Goal: Task Accomplishment & Management: Use online tool/utility

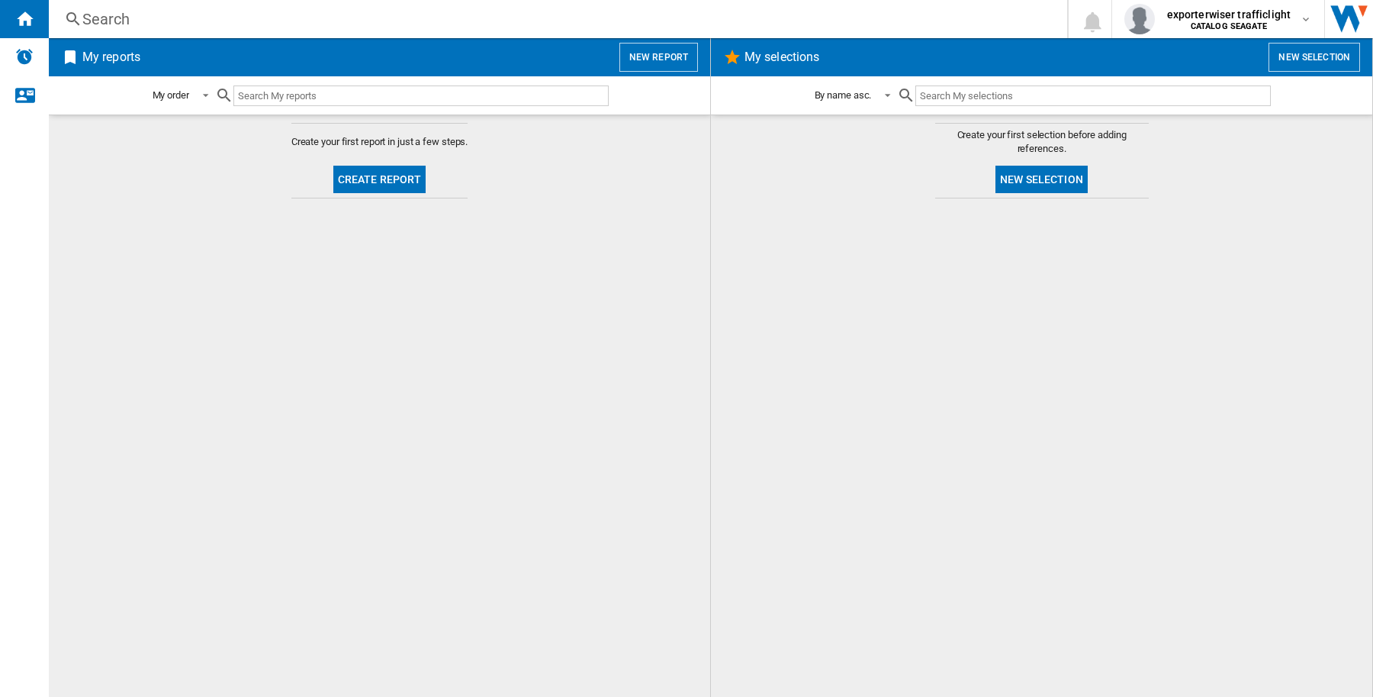
click at [649, 58] on button "New report" at bounding box center [659, 57] width 79 height 29
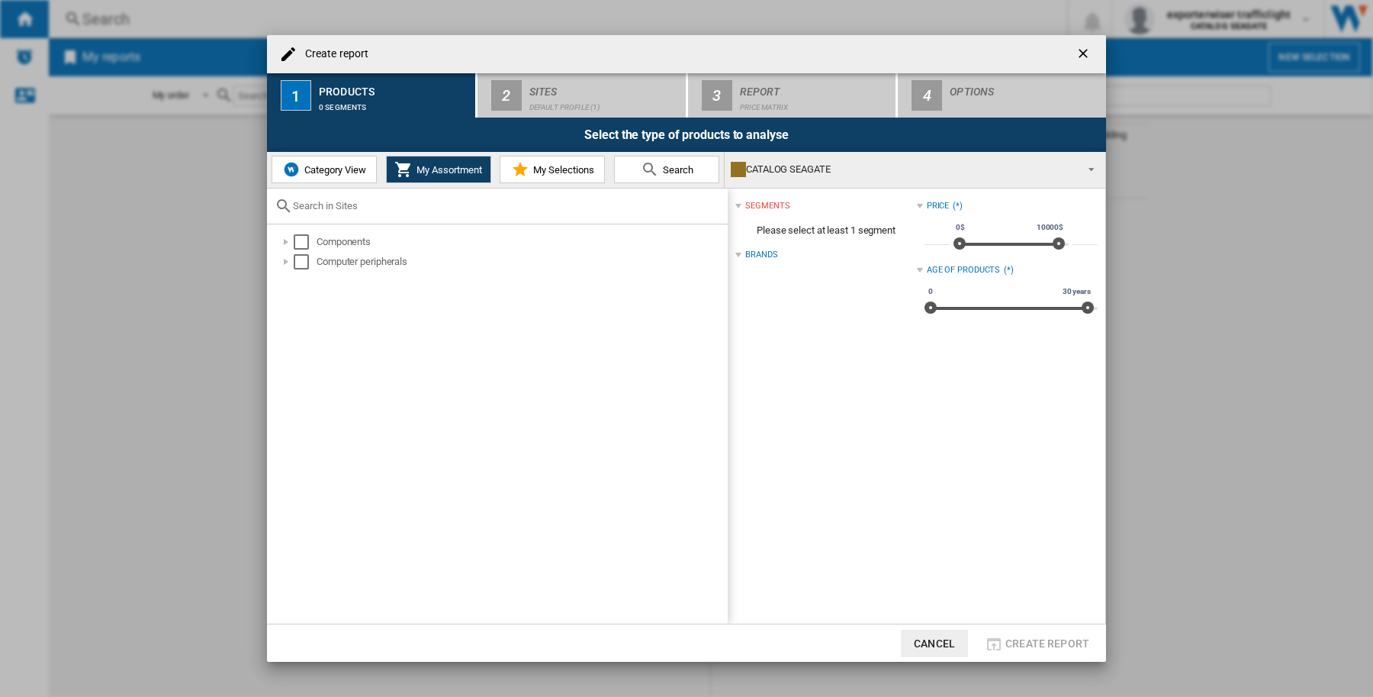
click at [310, 173] on span "Category View" at bounding box center [334, 169] width 66 height 11
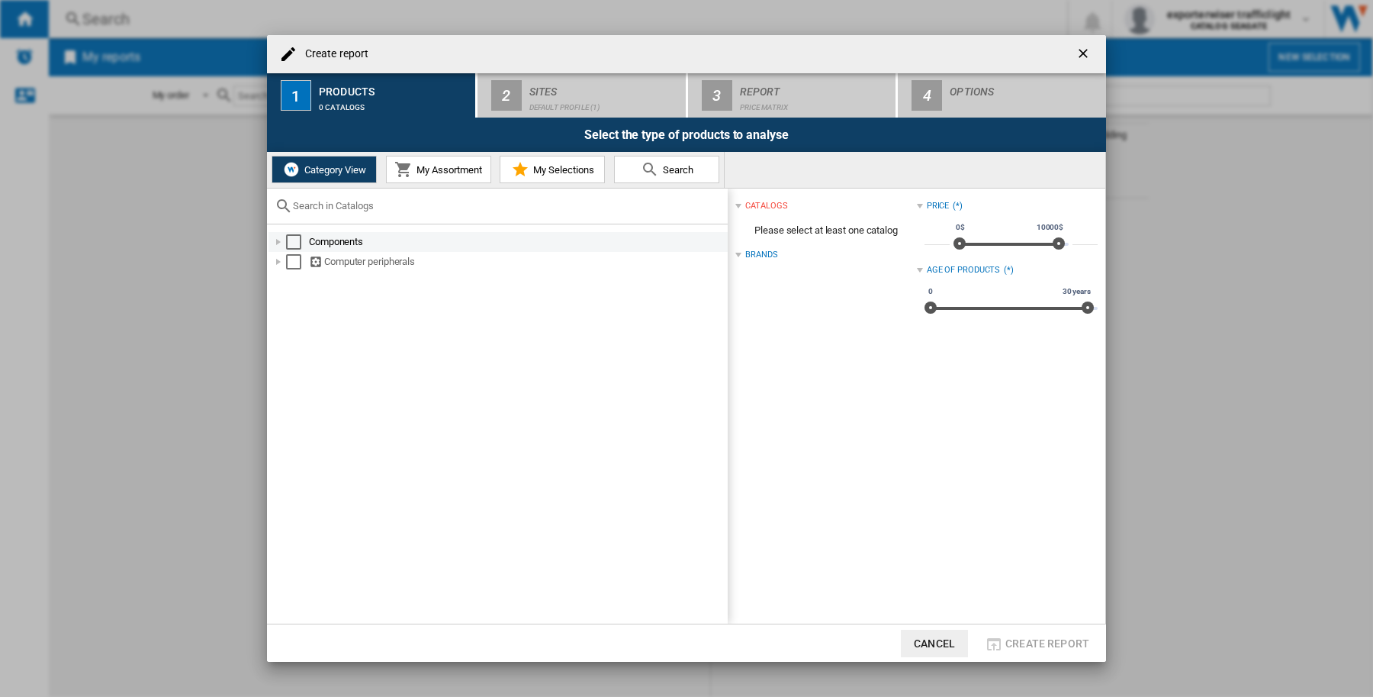
click at [275, 243] on div at bounding box center [278, 241] width 15 height 15
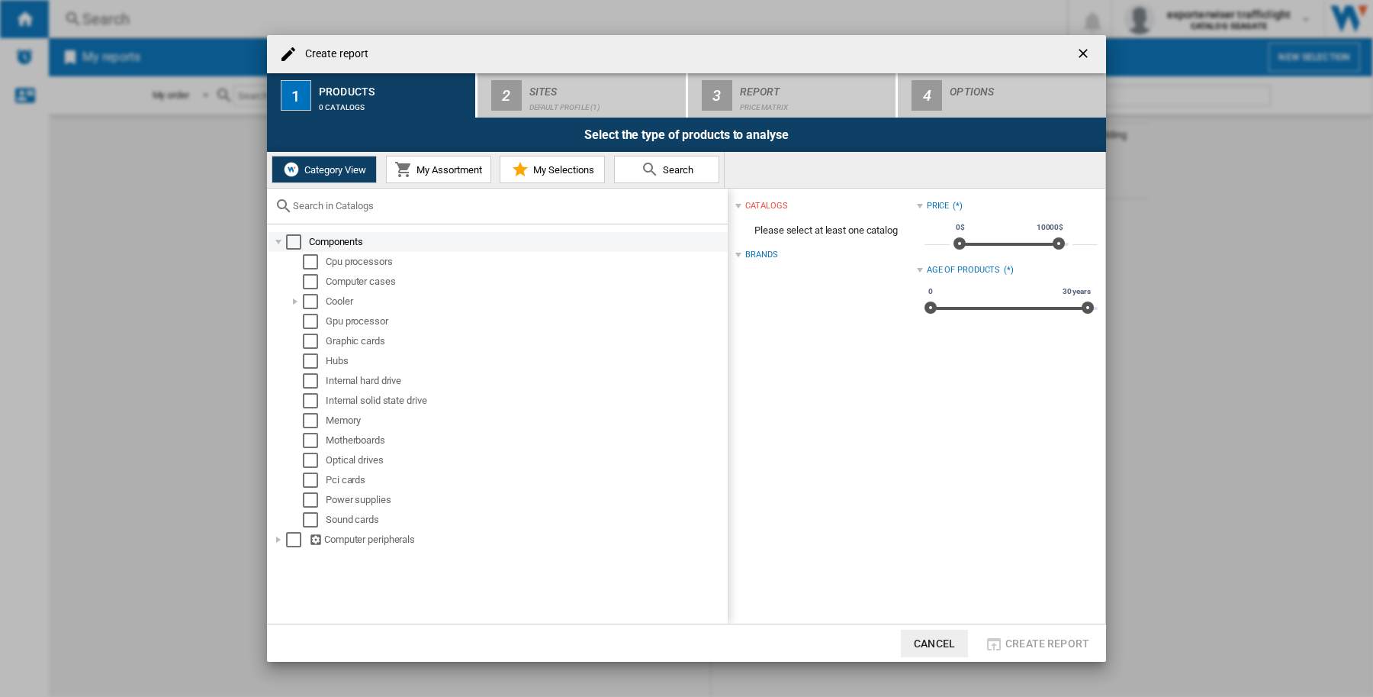
click at [275, 243] on div at bounding box center [278, 241] width 15 height 15
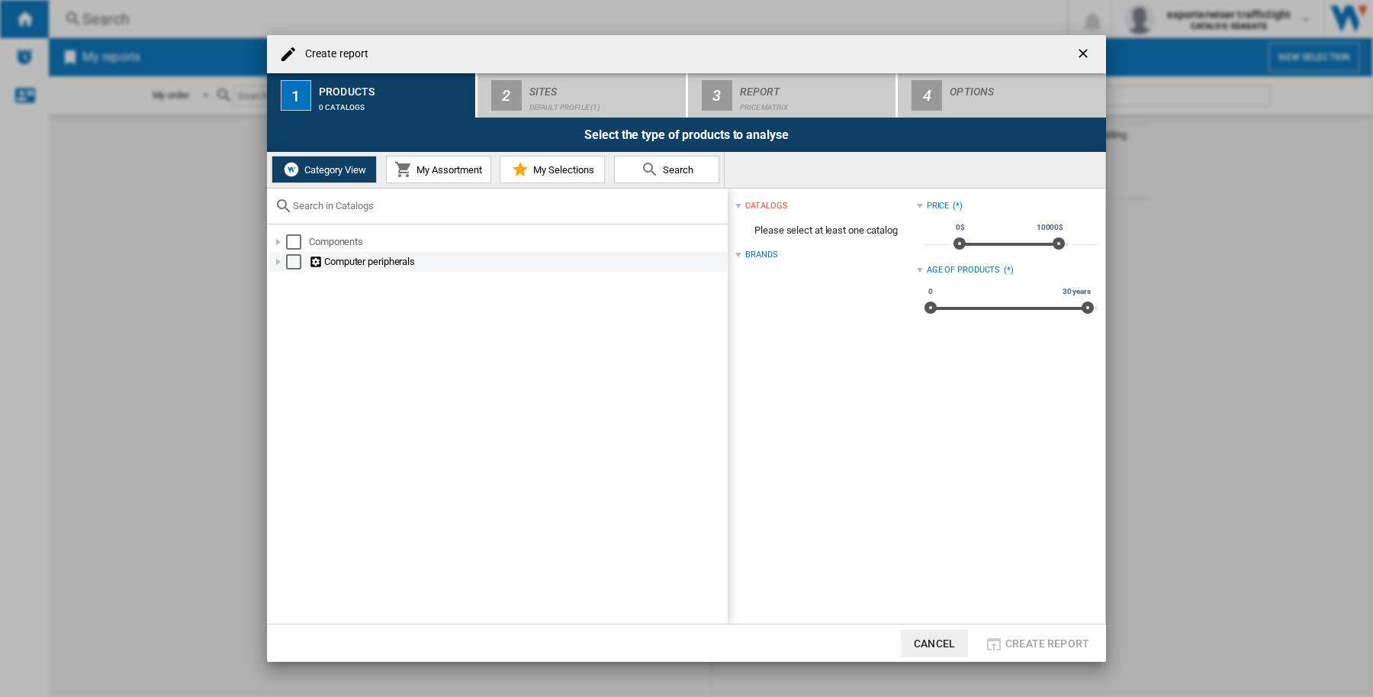
click at [279, 258] on div at bounding box center [278, 261] width 15 height 15
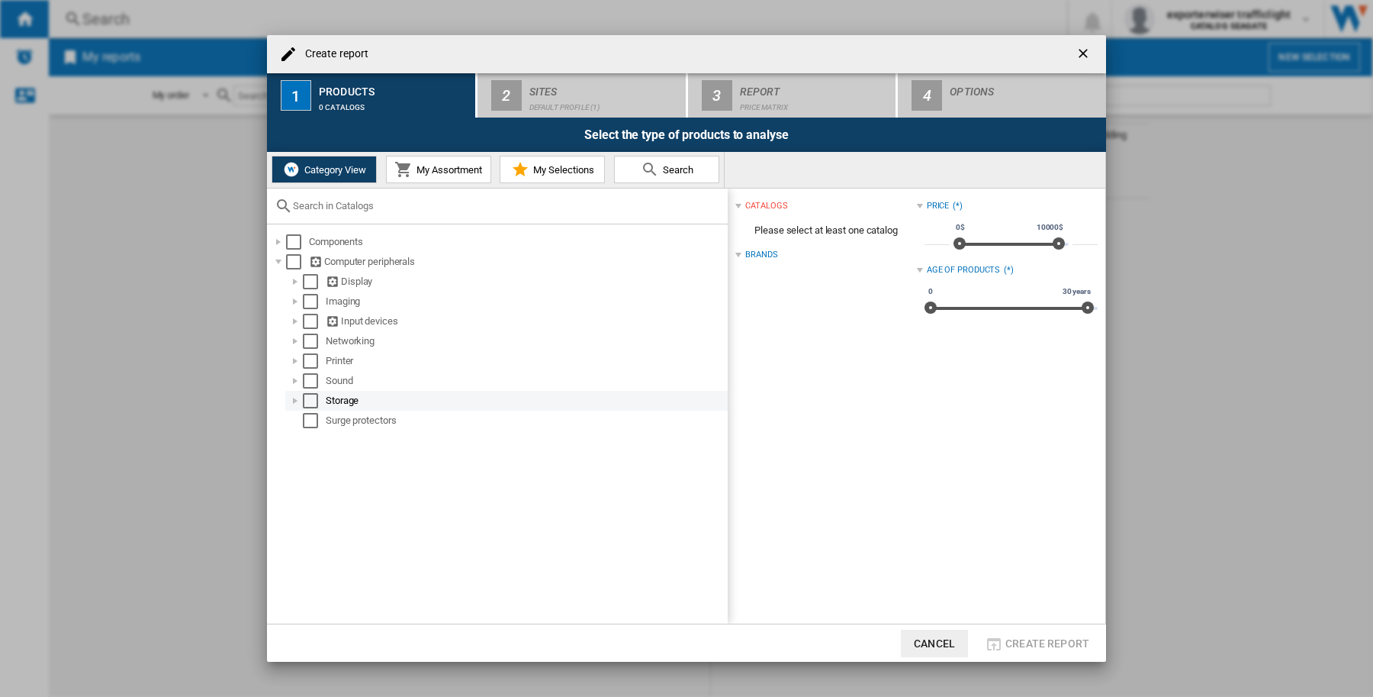
click at [307, 397] on div "Select" at bounding box center [310, 400] width 15 height 15
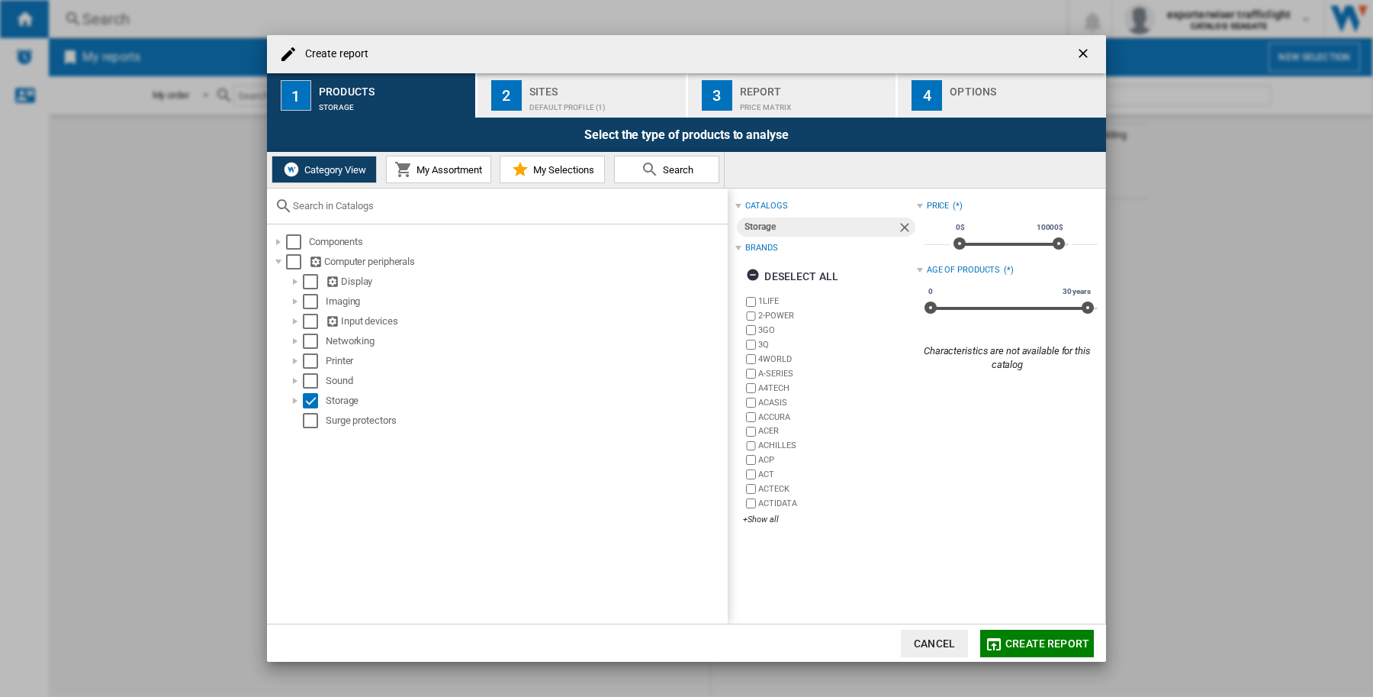
click at [555, 101] on div "Default profile (1)" at bounding box center [604, 103] width 150 height 16
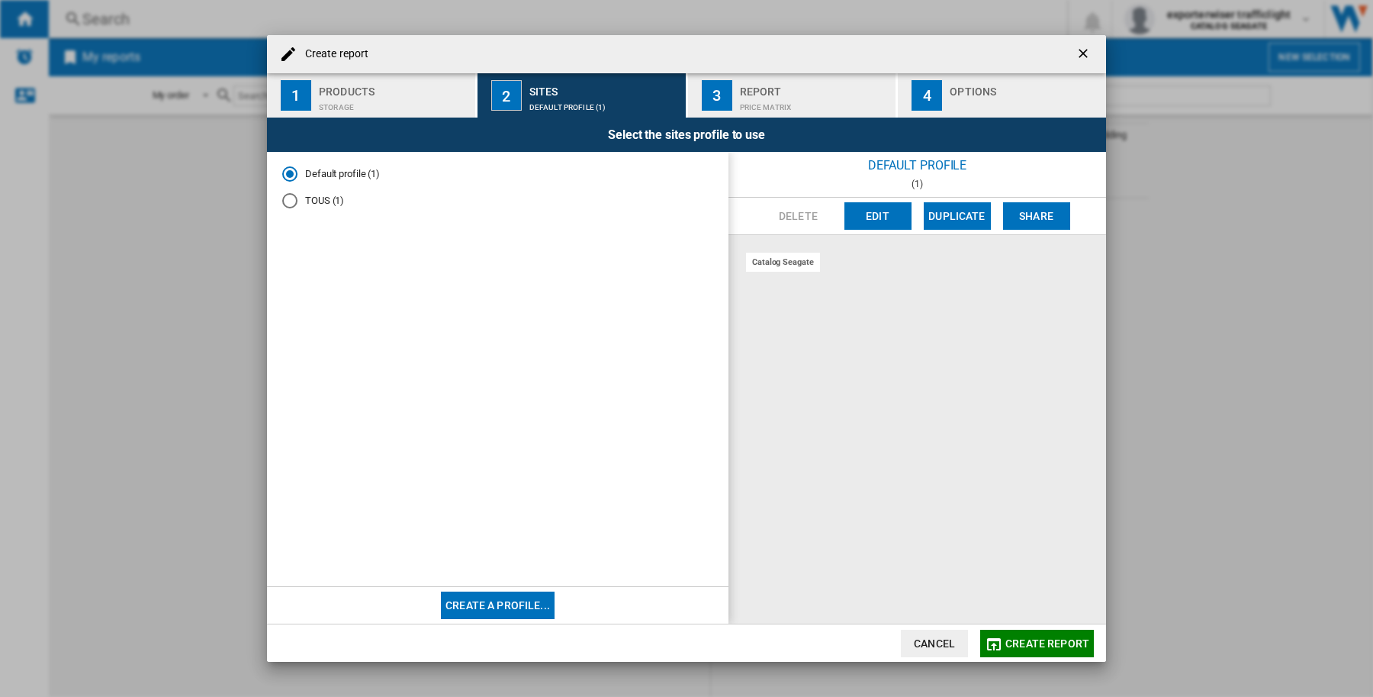
click at [282, 196] on div "TOUS (1)" at bounding box center [289, 200] width 15 height 15
click at [286, 179] on div "Default profile (1)" at bounding box center [289, 173] width 15 height 15
click at [505, 599] on button "Create a profile..." at bounding box center [498, 604] width 114 height 27
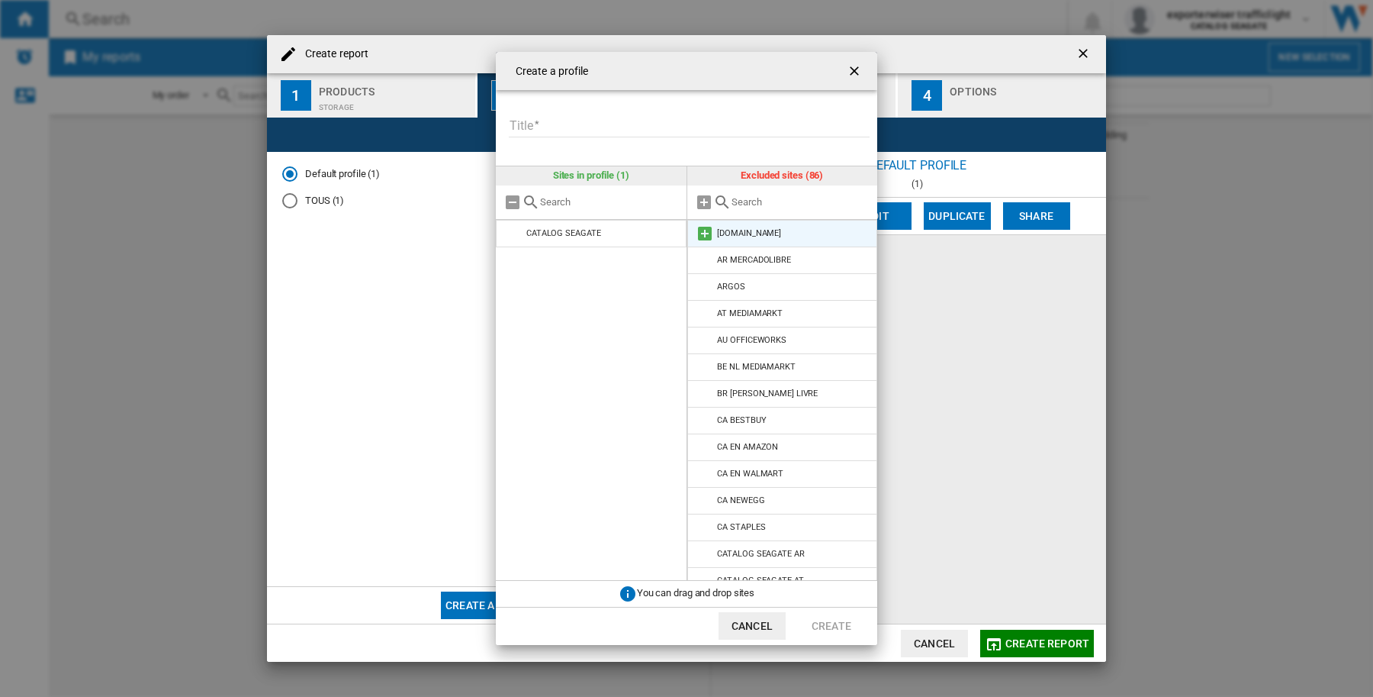
click at [700, 233] on md-icon at bounding box center [705, 233] width 18 height 18
click at [738, 201] on input "text" at bounding box center [801, 201] width 139 height 11
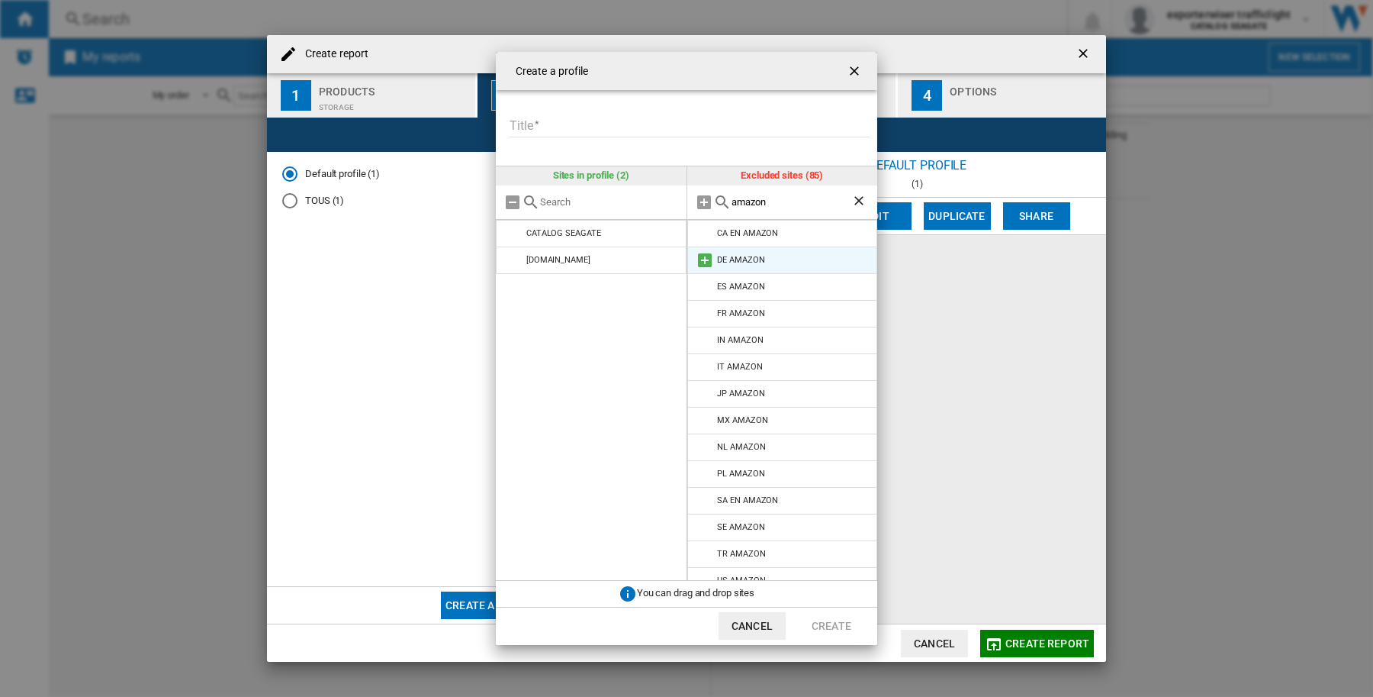
type input "amazon"
click at [703, 259] on md-icon at bounding box center [705, 260] width 18 height 18
click at [703, 260] on md-icon at bounding box center [705, 260] width 18 height 18
click at [700, 264] on md-icon at bounding box center [705, 260] width 18 height 18
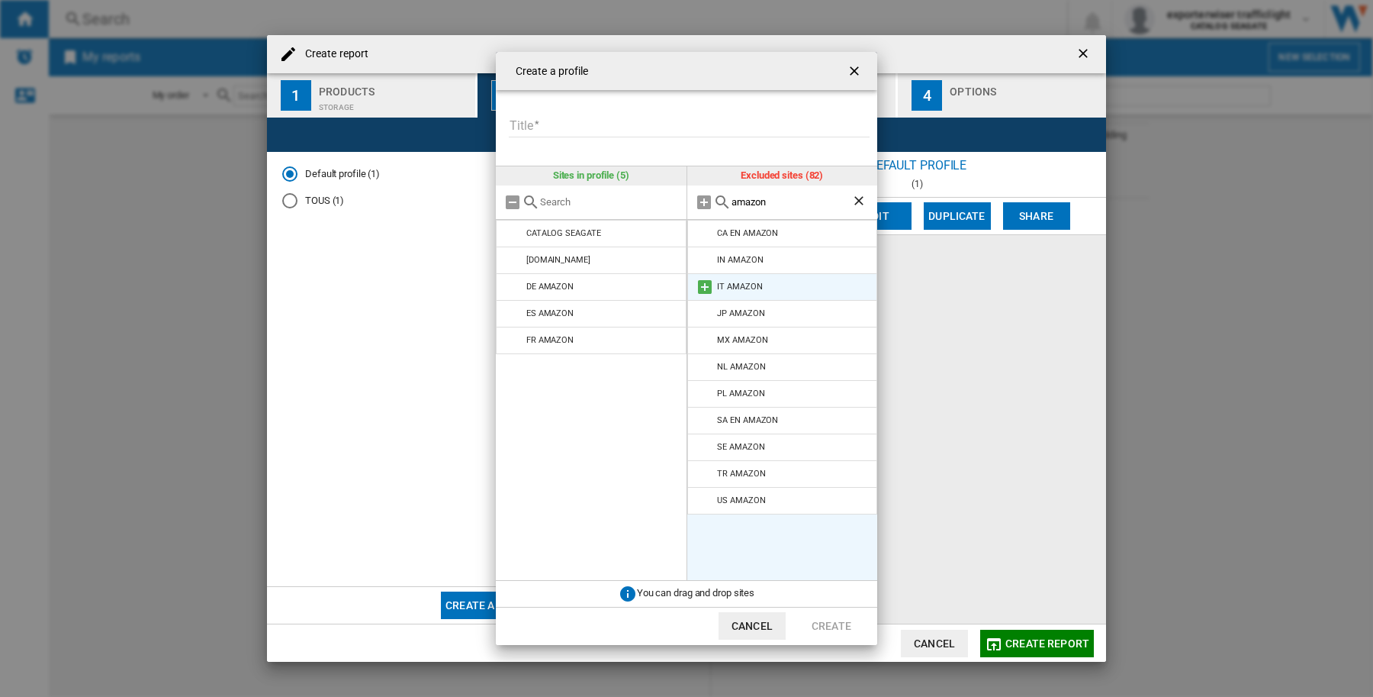
click at [703, 288] on md-icon at bounding box center [705, 287] width 18 height 18
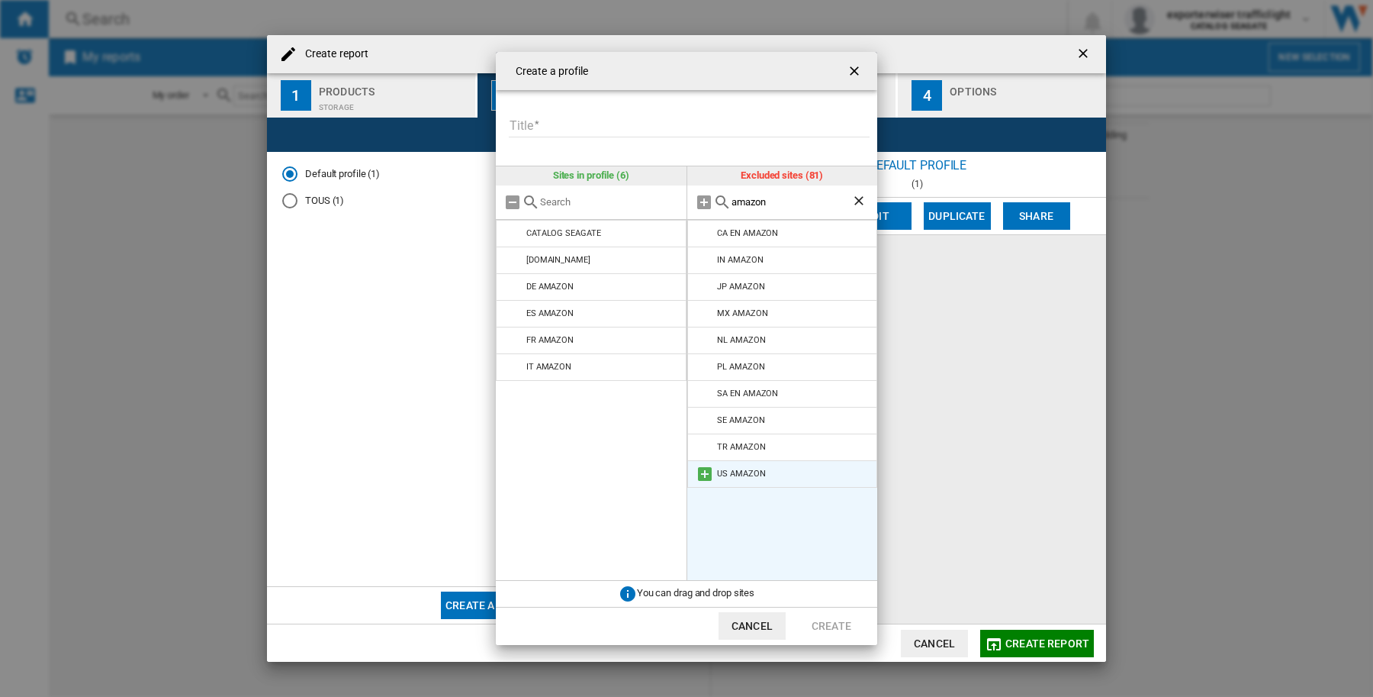
click at [702, 468] on md-icon at bounding box center [705, 474] width 18 height 18
click at [703, 446] on md-icon at bounding box center [705, 447] width 18 height 18
click at [704, 424] on md-icon at bounding box center [705, 420] width 18 height 18
click at [864, 197] on ng-md-icon "Clear search" at bounding box center [860, 202] width 18 height 18
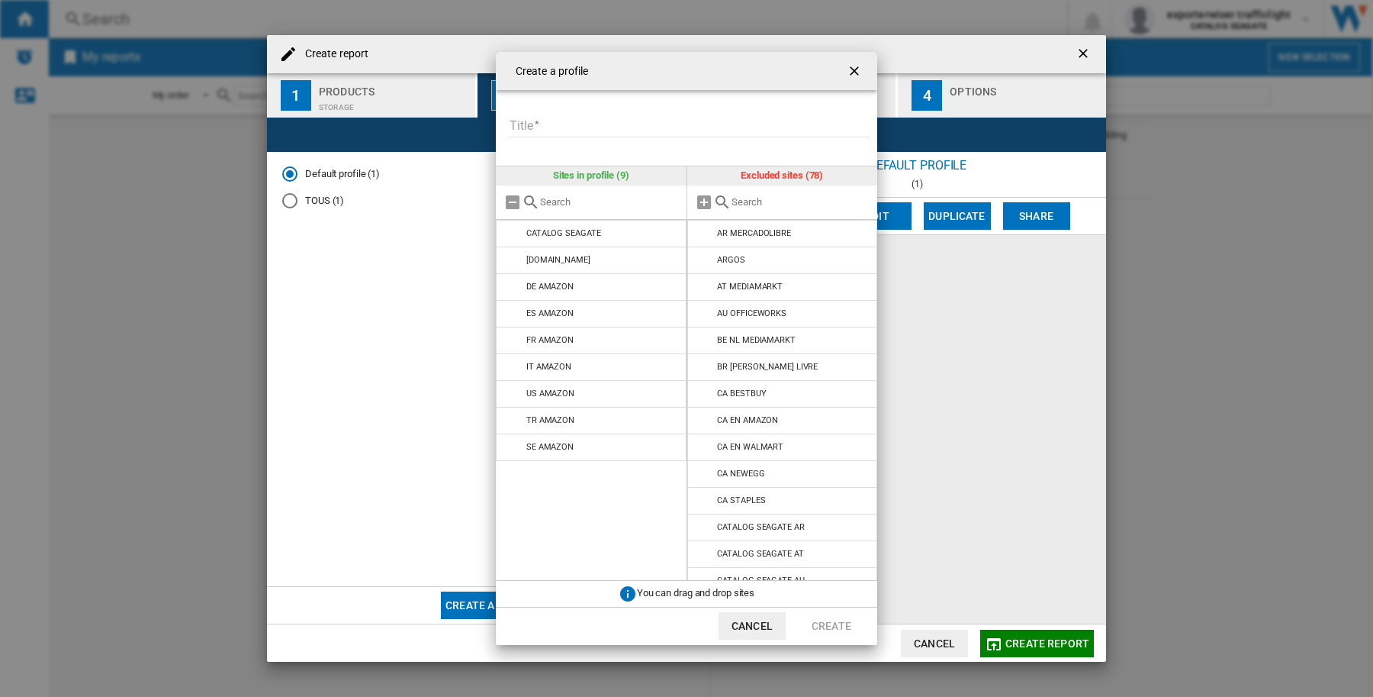
click at [767, 197] on input "text" at bounding box center [801, 201] width 139 height 11
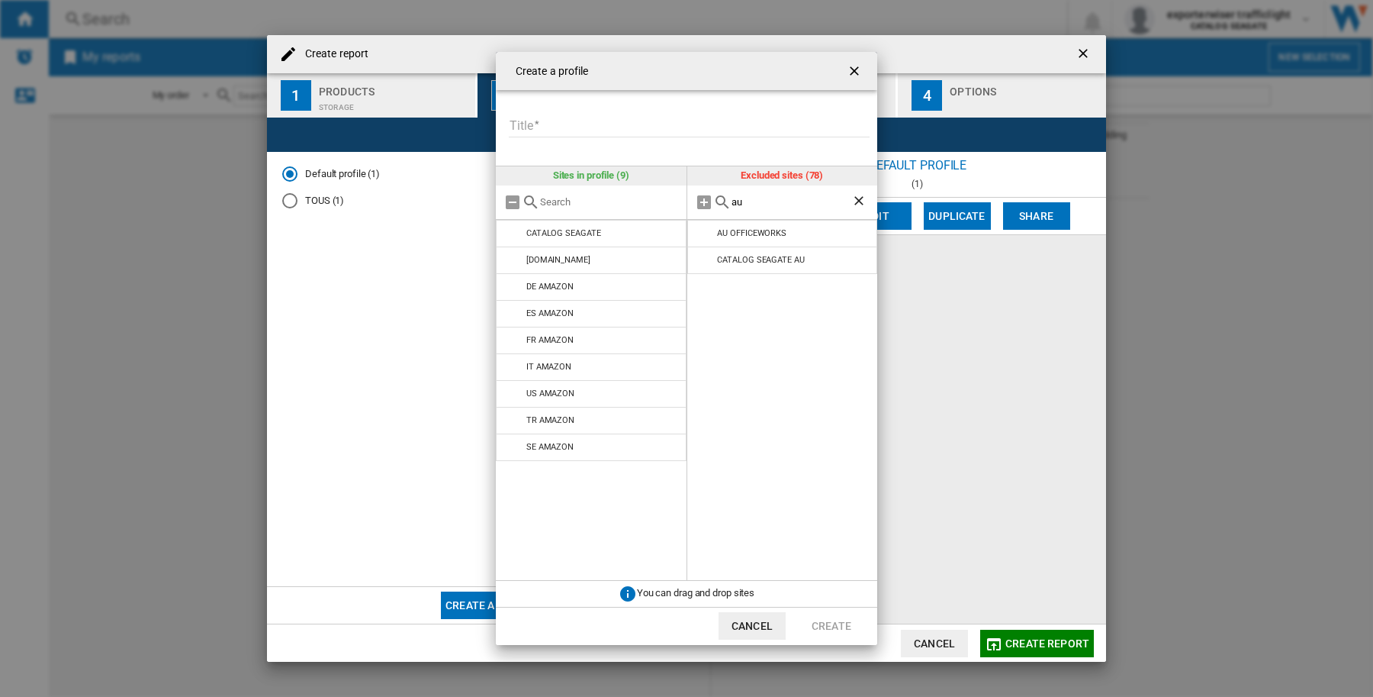
type input "a"
type input "amazon"
click at [1002, 356] on div "Create a profile Title Please enter a title for your profile Sites in profile (…" at bounding box center [686, 348] width 1373 height 697
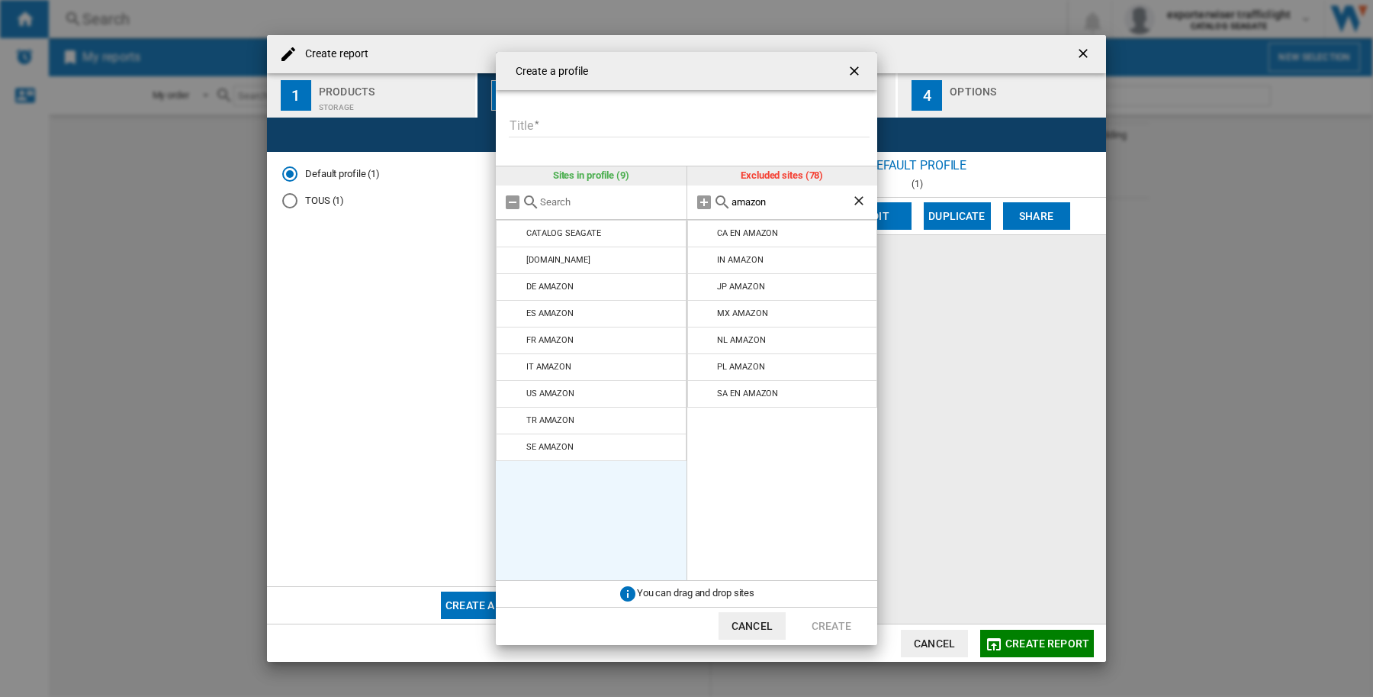
click at [572, 497] on ul "CATALOG SEAGATE [DOMAIN_NAME] DE AMAZON ES AMAZON FR AMAZON IT AMAZON US AMAZON…" at bounding box center [591, 400] width 191 height 361
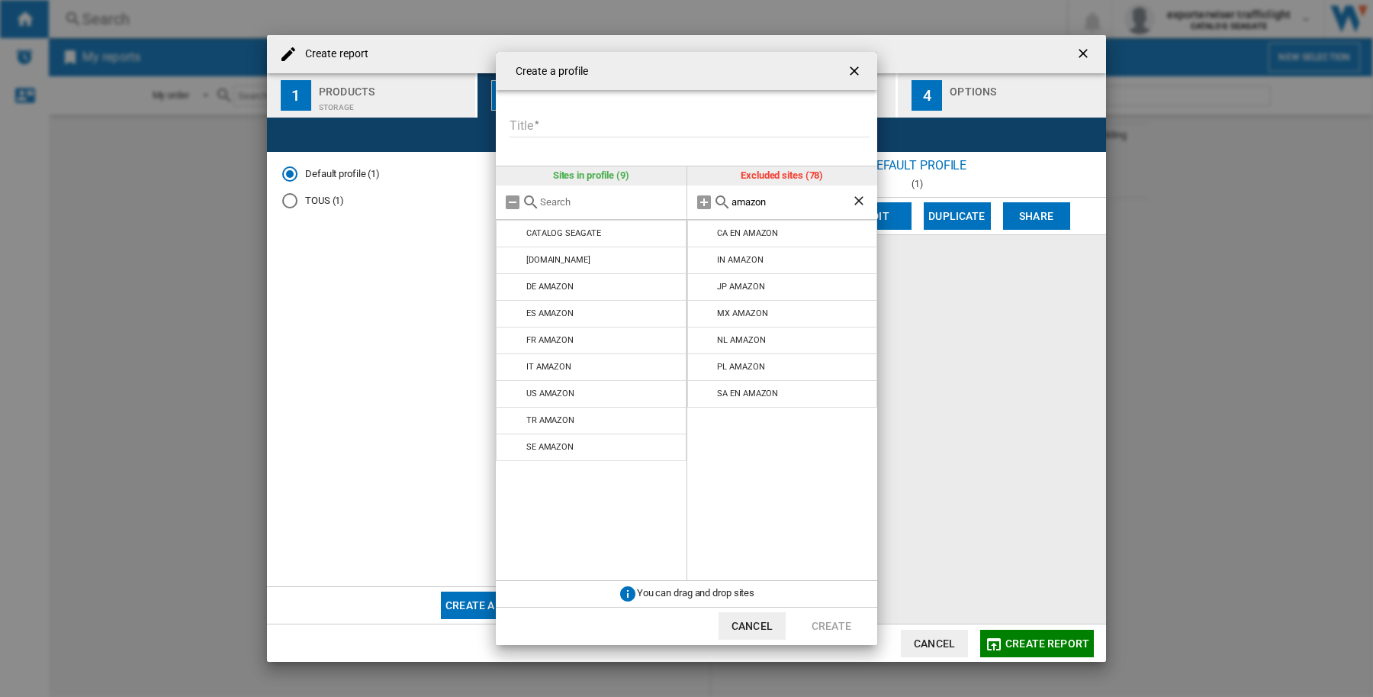
click at [597, 126] on input "Title" at bounding box center [689, 125] width 361 height 23
type input "****"
click at [819, 616] on button "Create" at bounding box center [831, 625] width 67 height 27
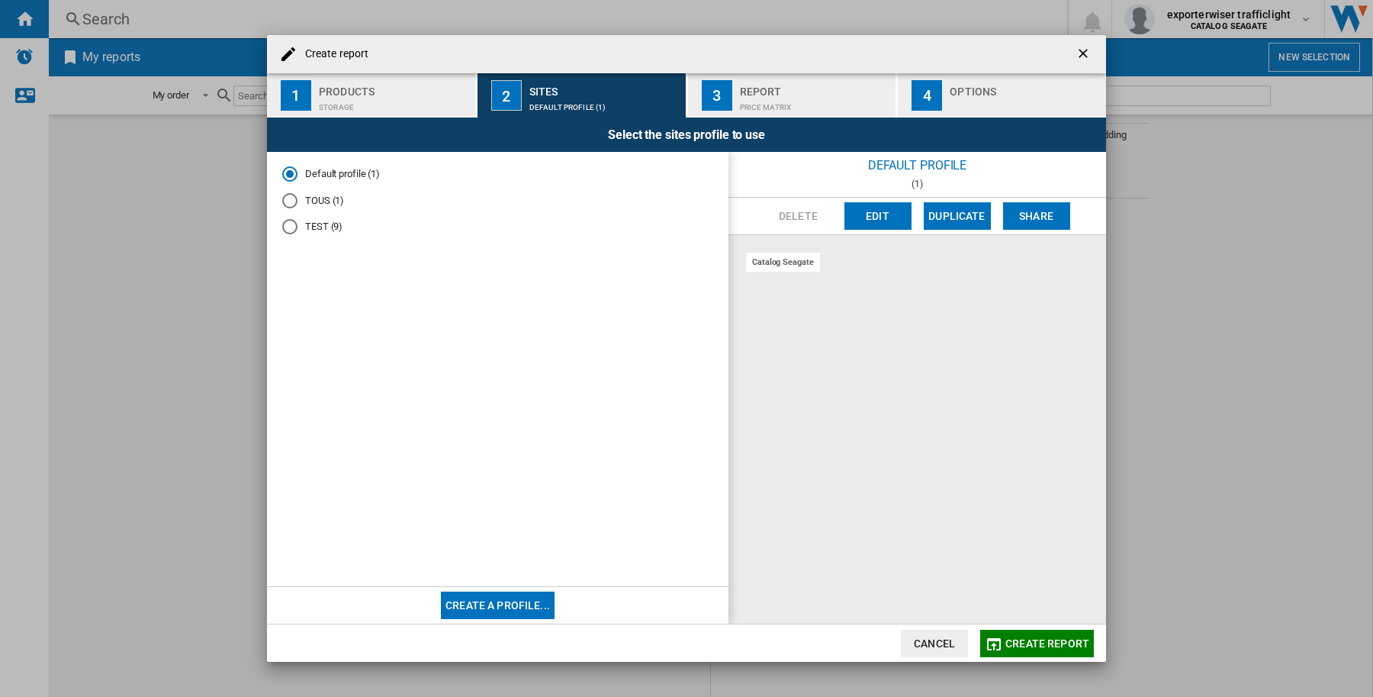
click at [341, 100] on div "Storage" at bounding box center [394, 103] width 150 height 16
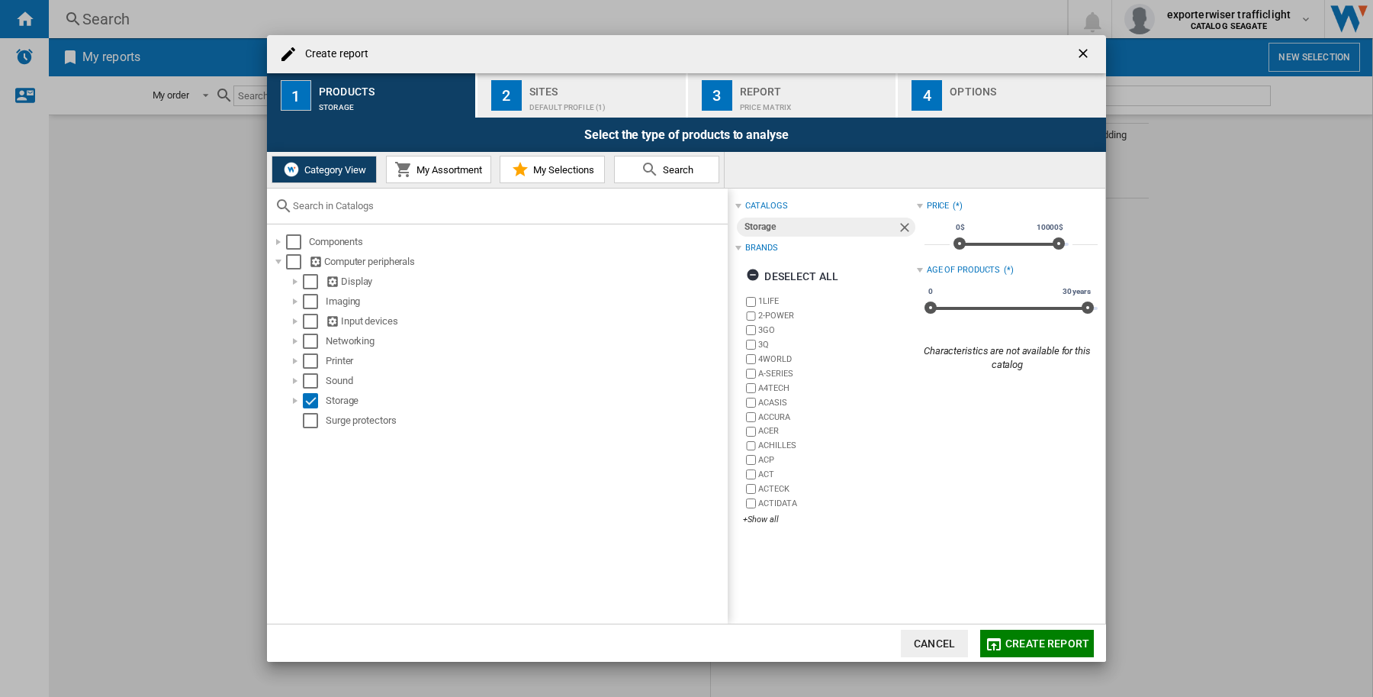
click at [897, 225] on ng-md-icon "Remove" at bounding box center [906, 229] width 18 height 18
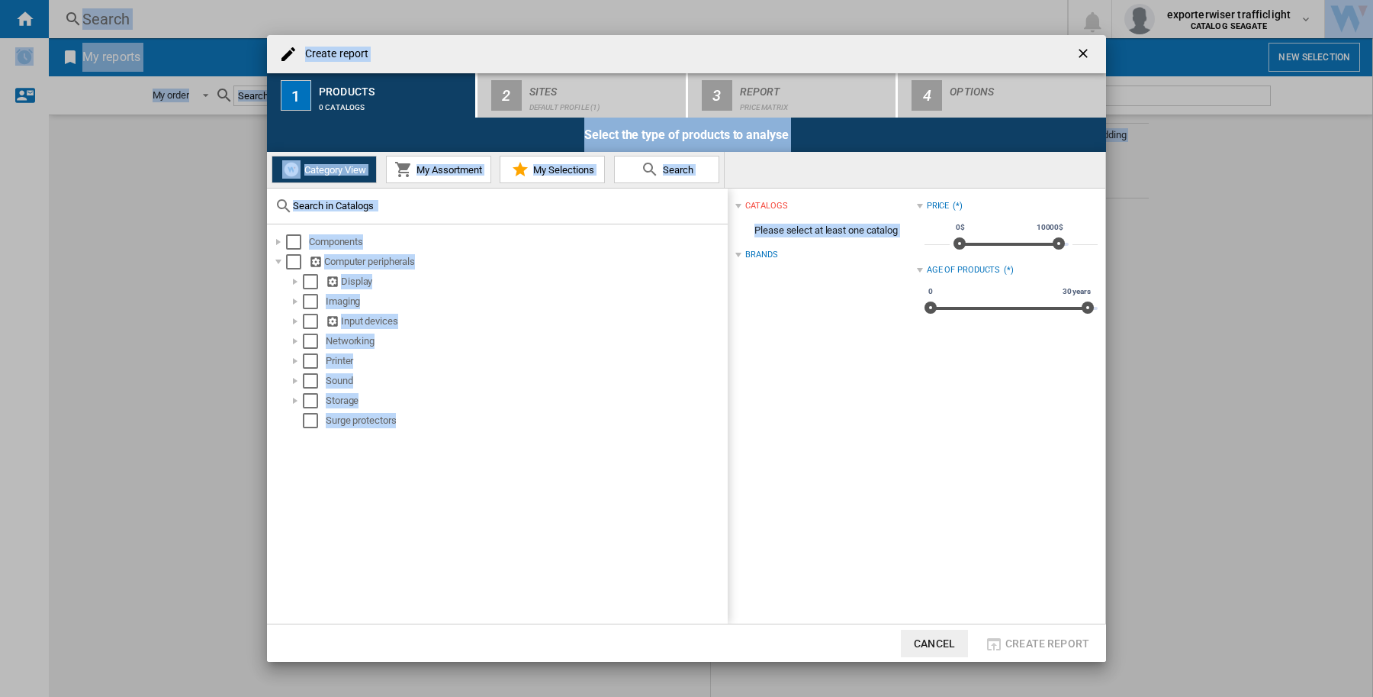
click at [771, 245] on div "Brands" at bounding box center [825, 255] width 181 height 20
click at [755, 254] on div "Brands" at bounding box center [761, 255] width 32 height 12
click at [740, 256] on div at bounding box center [738, 255] width 6 height 6
click at [311, 397] on div "Select" at bounding box center [310, 400] width 15 height 15
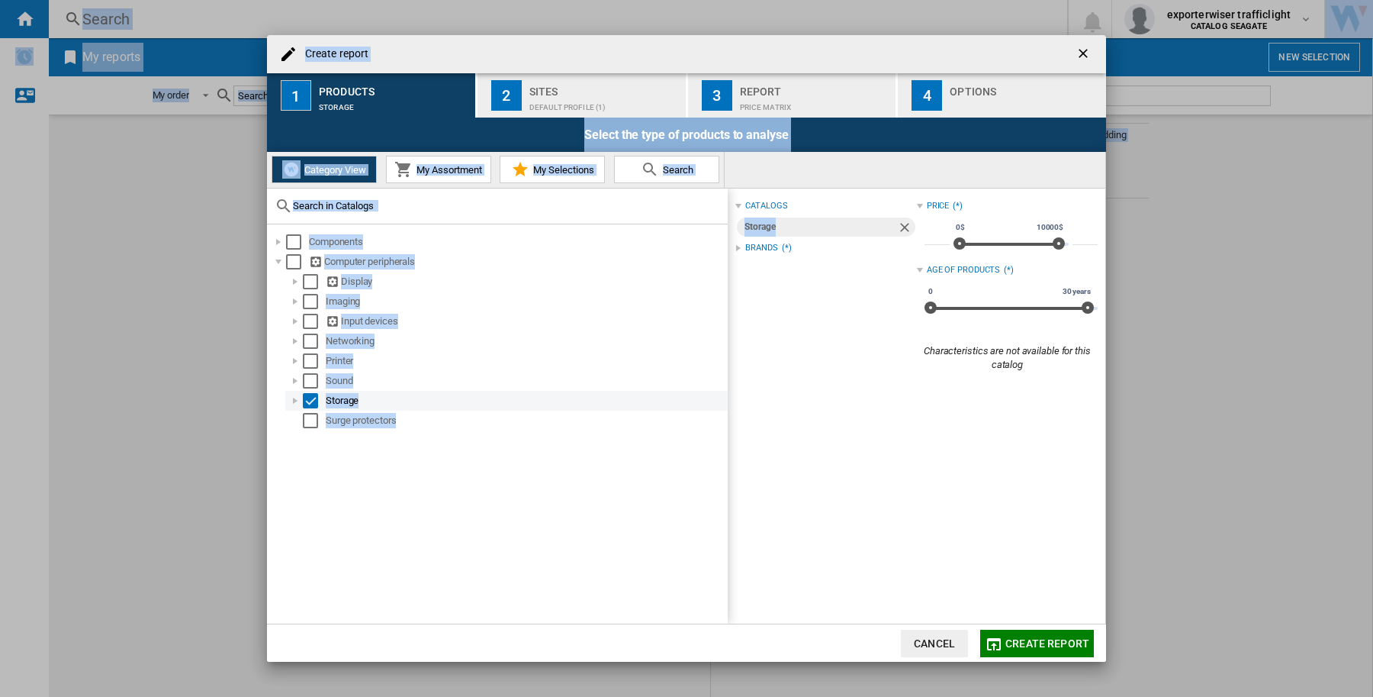
click at [288, 403] on div at bounding box center [295, 400] width 15 height 15
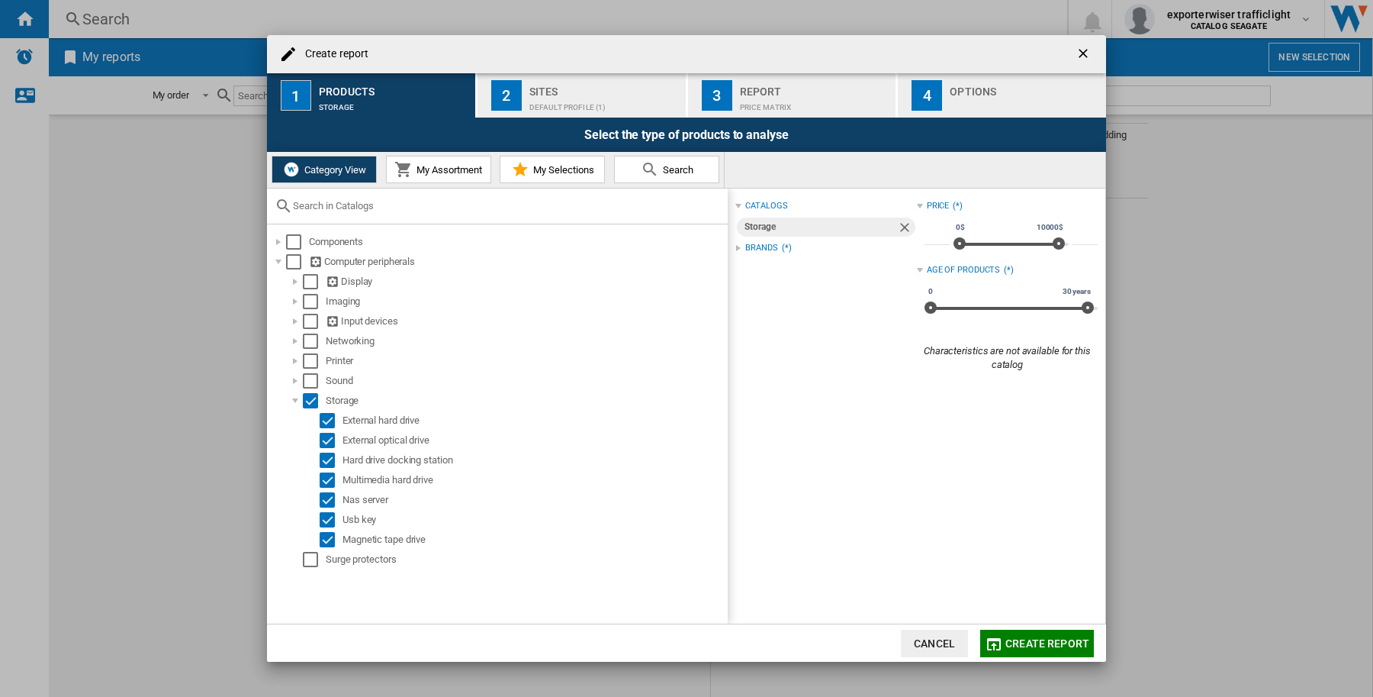
click at [734, 249] on div "catalogs Storage Brands (*) Deselect all 1LIFE 2-POWER 3GO 3Q 4WORLD A-SERIES A…" at bounding box center [917, 406] width 378 height 436
click at [744, 240] on div "Brands (*)" at bounding box center [825, 248] width 181 height 20
click at [807, 280] on div "Deselect all" at bounding box center [792, 275] width 92 height 27
click at [767, 517] on div "+Show all" at bounding box center [829, 518] width 173 height 11
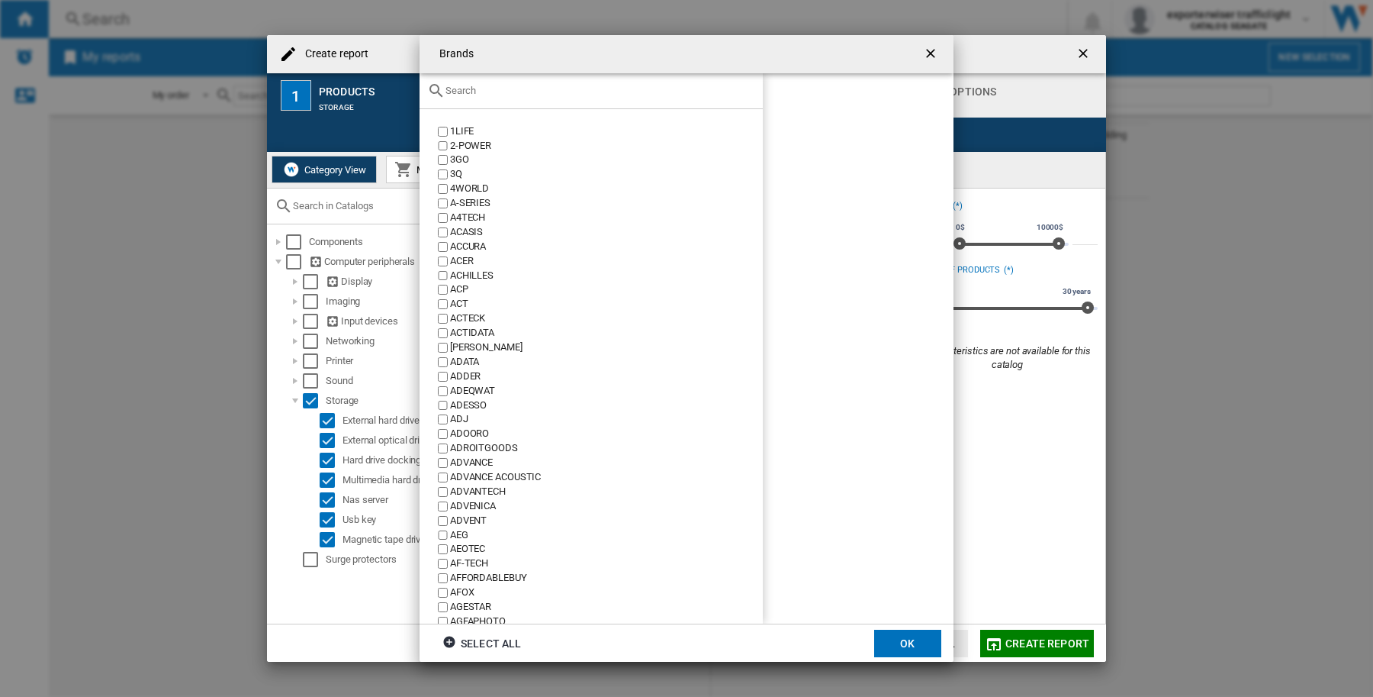
click at [520, 89] on input "text" at bounding box center [601, 90] width 310 height 11
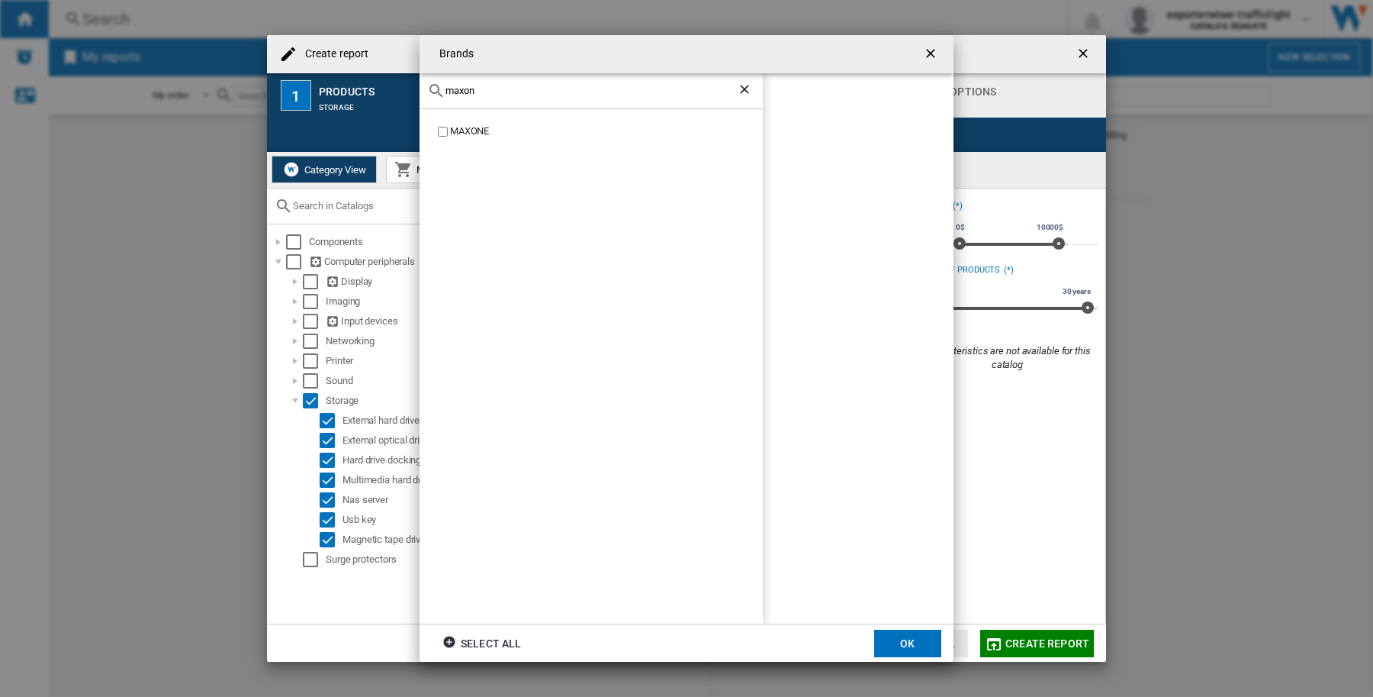
type input "maxon"
click at [742, 89] on ng-md-icon "Clear search" at bounding box center [746, 91] width 18 height 18
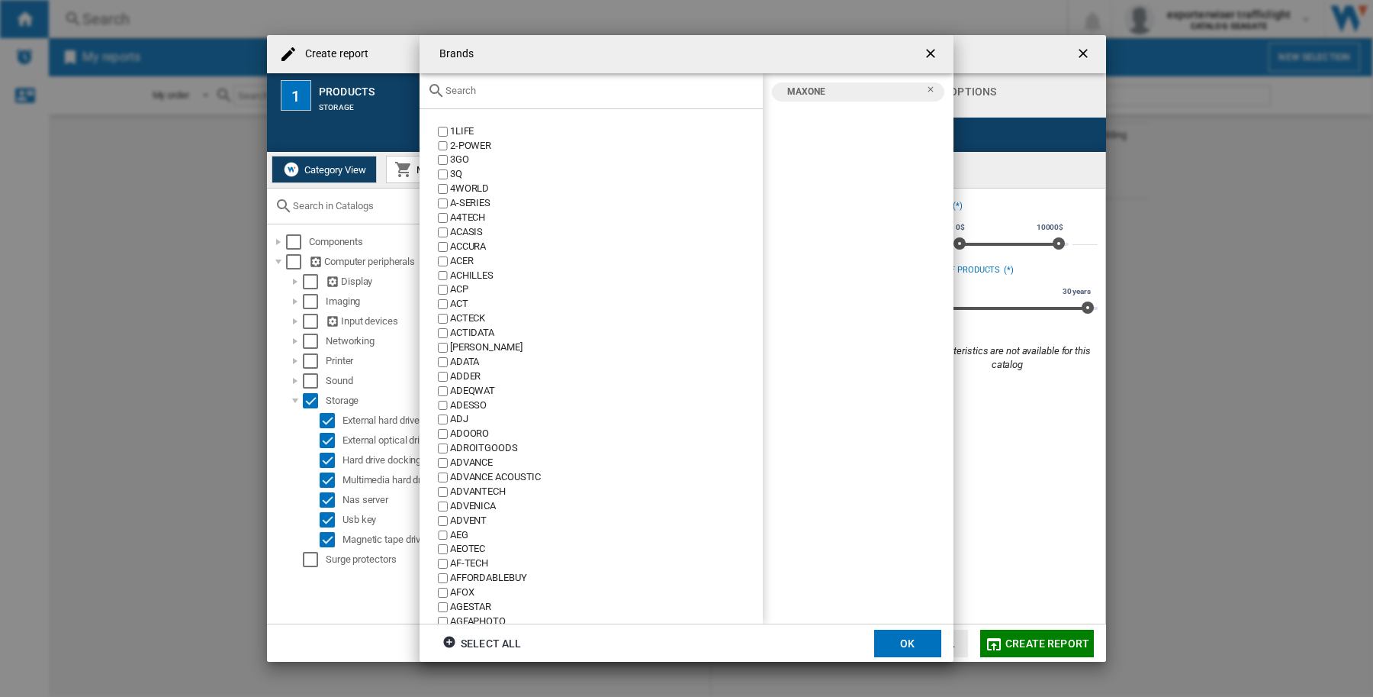
click at [508, 92] on input "text" at bounding box center [601, 90] width 310 height 11
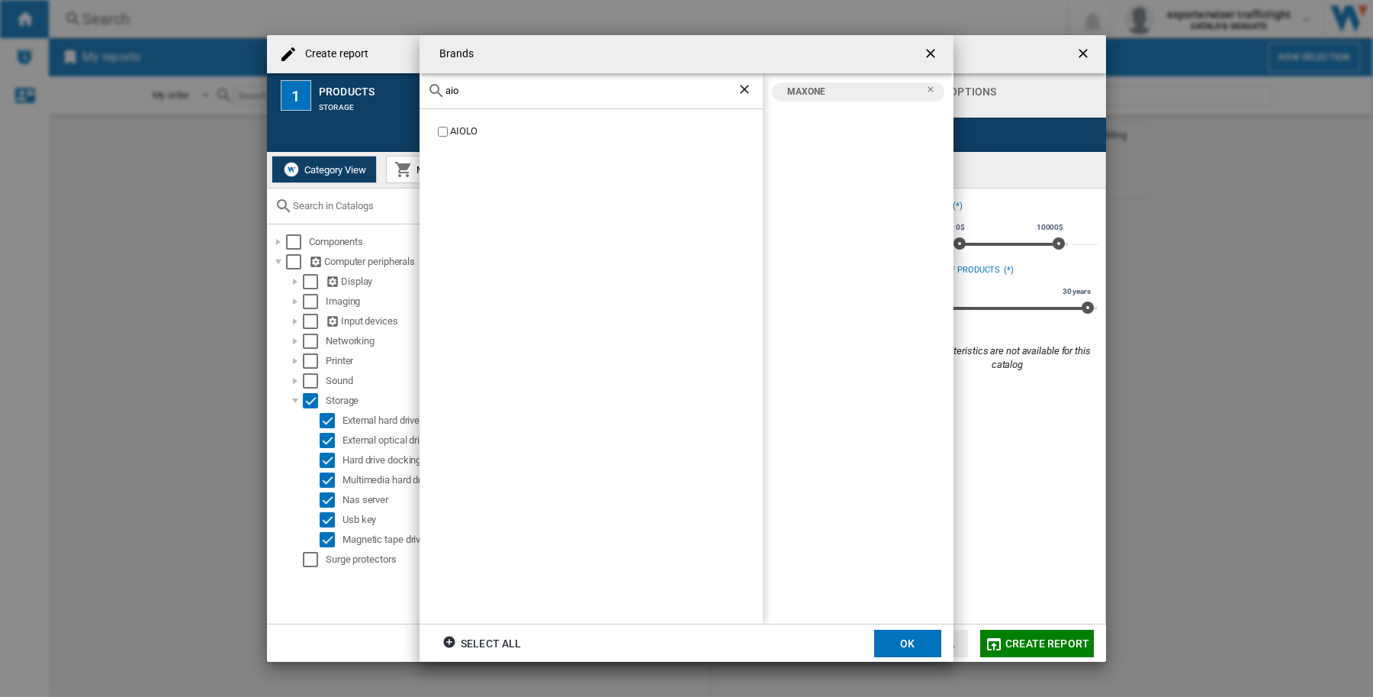
type input "aio"
click at [439, 136] on label "AIOLO" at bounding box center [599, 131] width 328 height 14
click at [742, 89] on ng-md-icon "Clear search" at bounding box center [746, 91] width 18 height 18
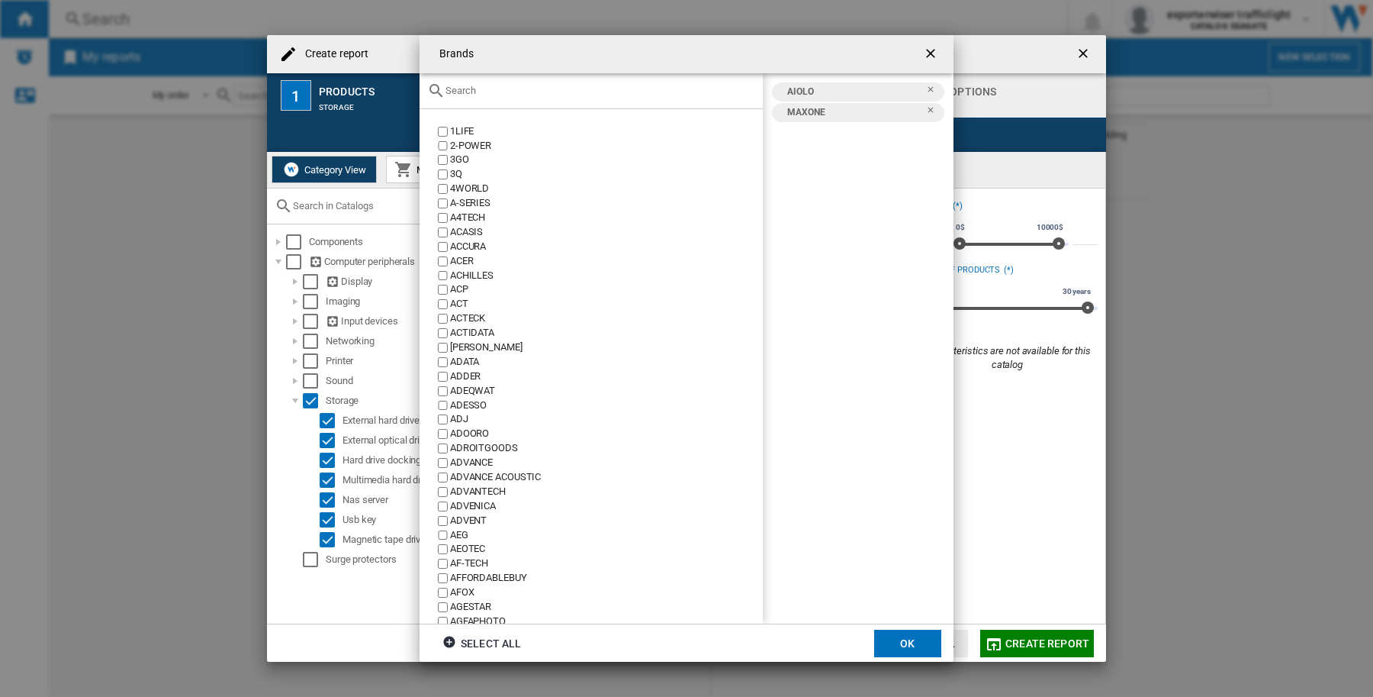
click at [554, 101] on div at bounding box center [591, 91] width 343 height 36
click at [553, 92] on input "text" at bounding box center [601, 90] width 310 height 11
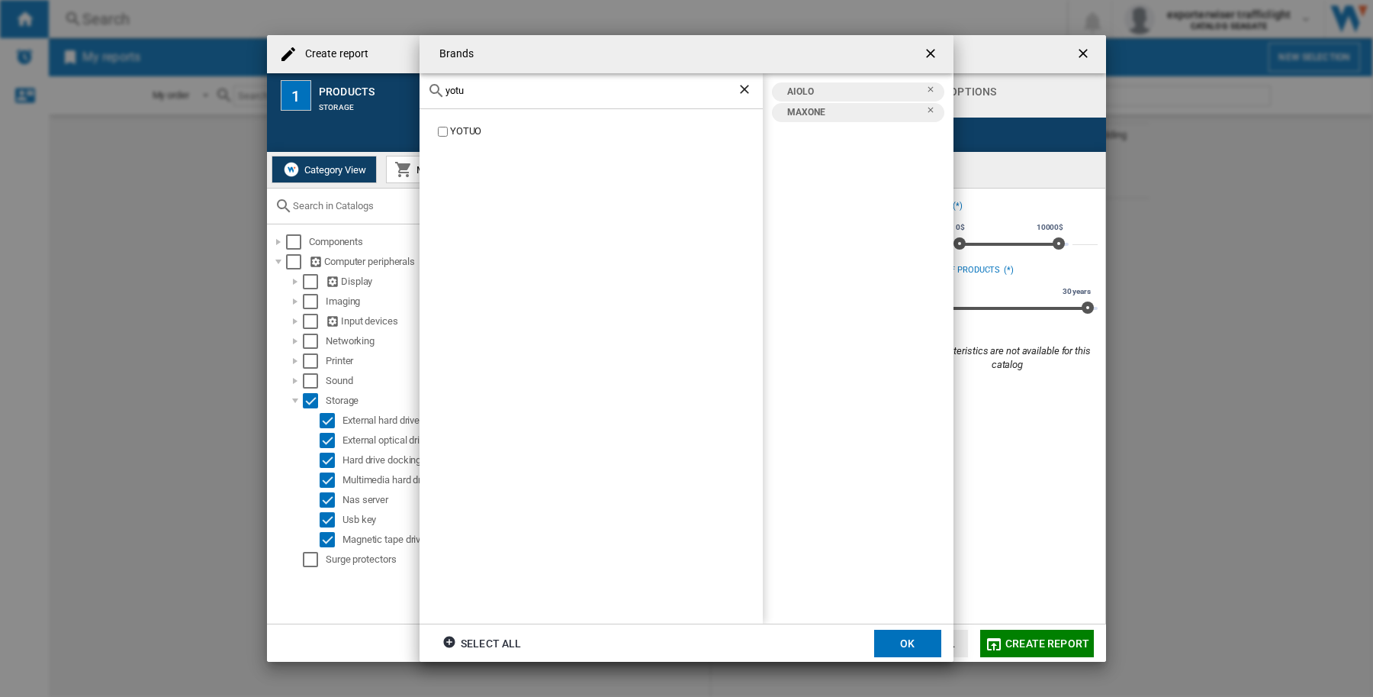
type input "yotu"
click at [745, 89] on ng-md-icon "Clear search" at bounding box center [746, 91] width 18 height 18
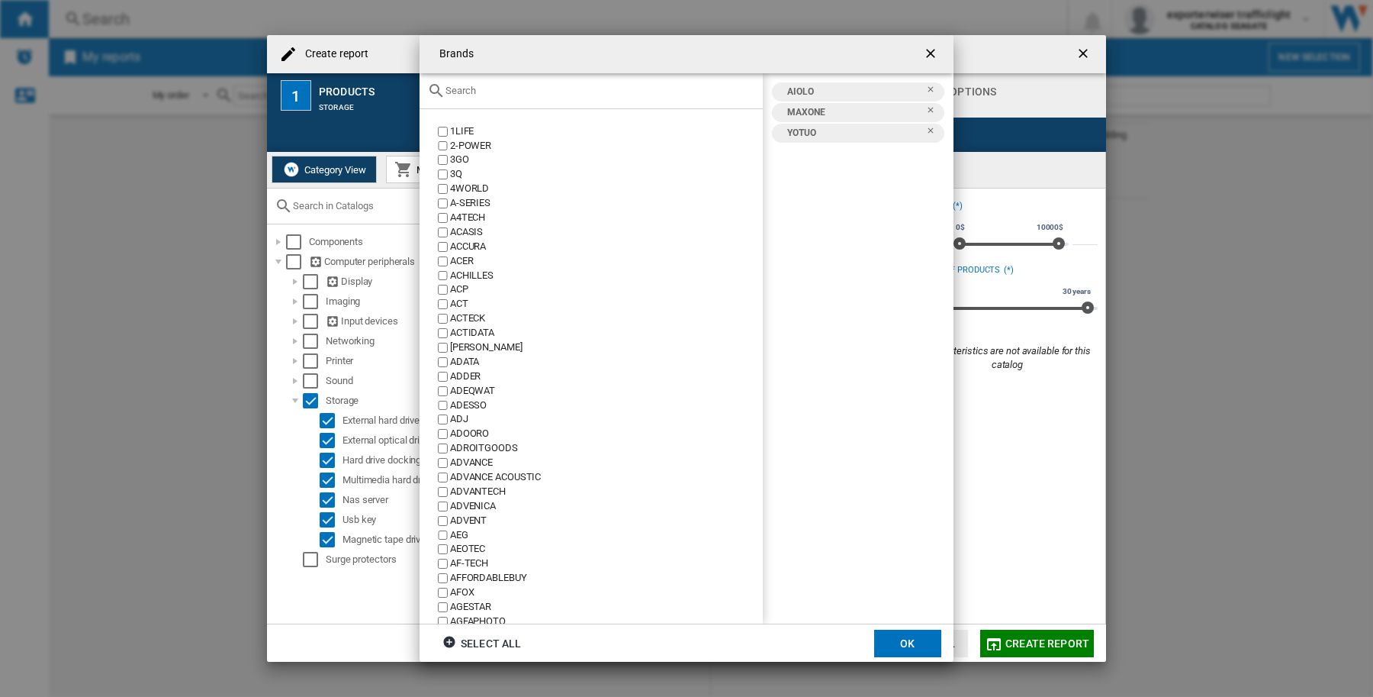
click at [565, 95] on input "text" at bounding box center [601, 90] width 310 height 11
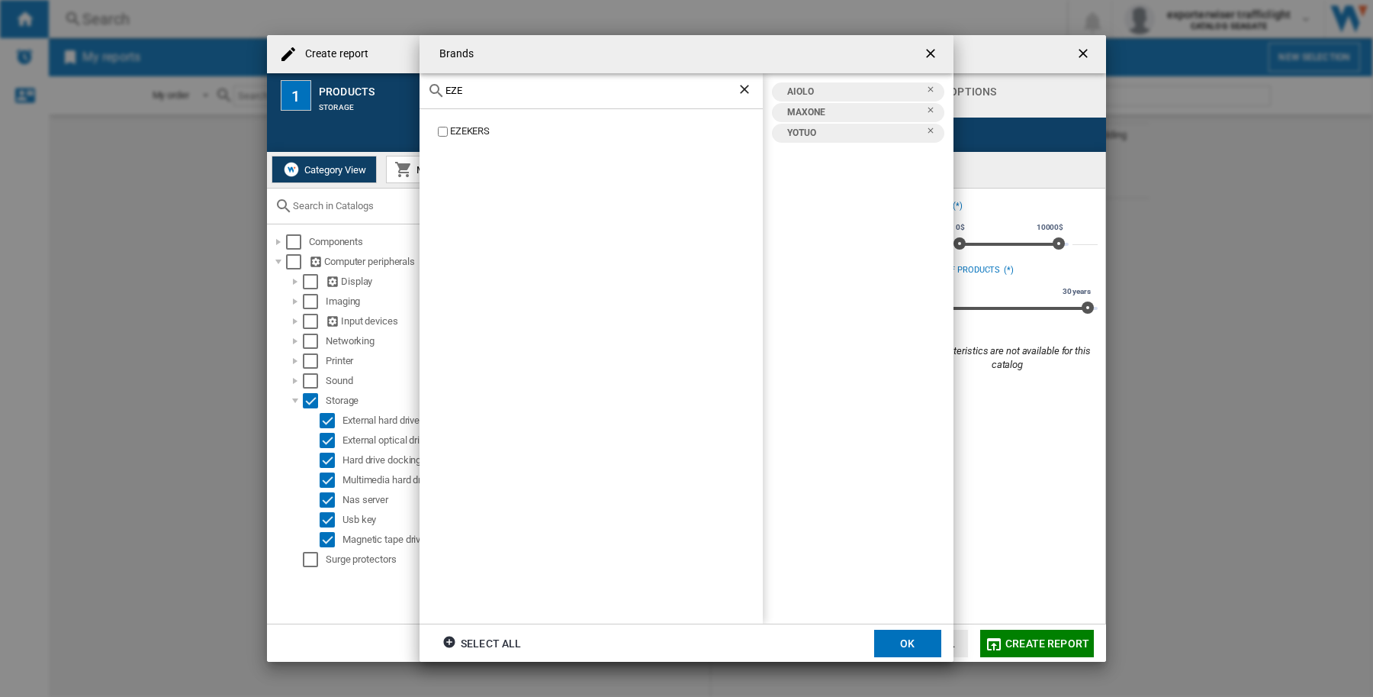
type input "EZE"
click at [745, 86] on ng-md-icon "Clear search" at bounding box center [746, 91] width 18 height 18
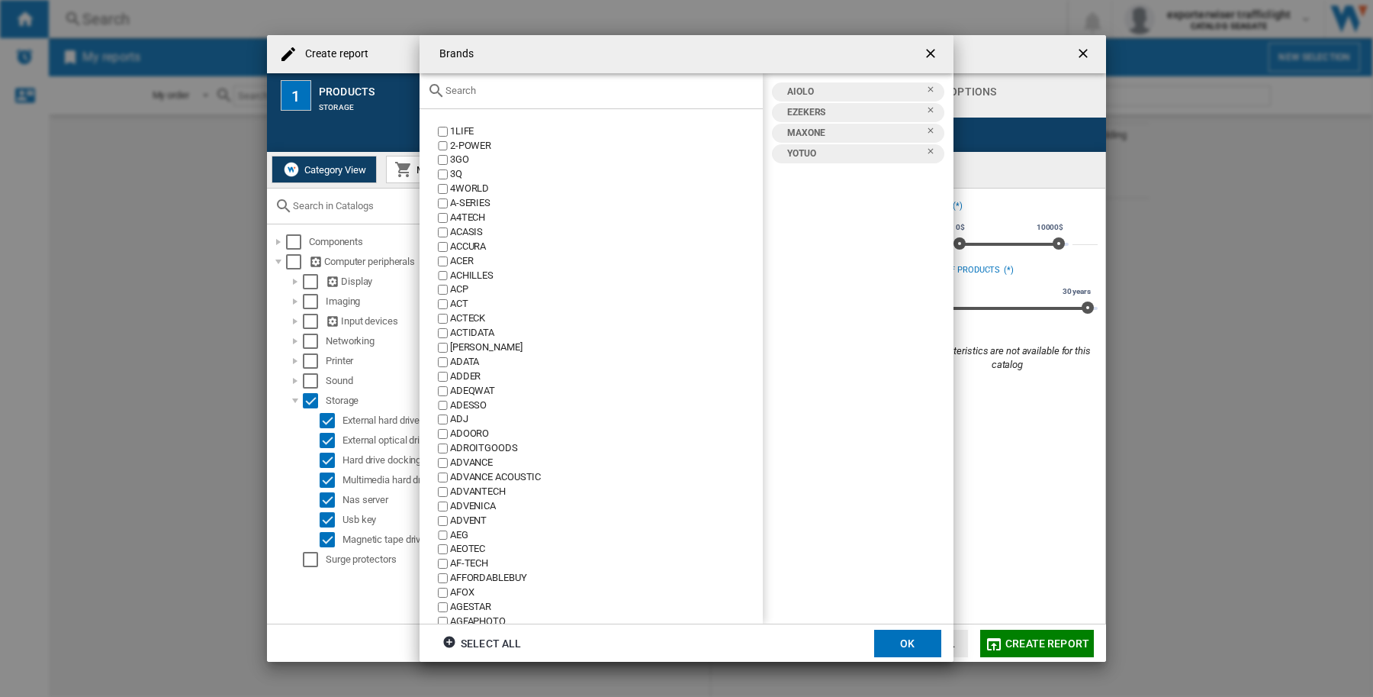
click at [637, 94] on input "text" at bounding box center [601, 90] width 310 height 11
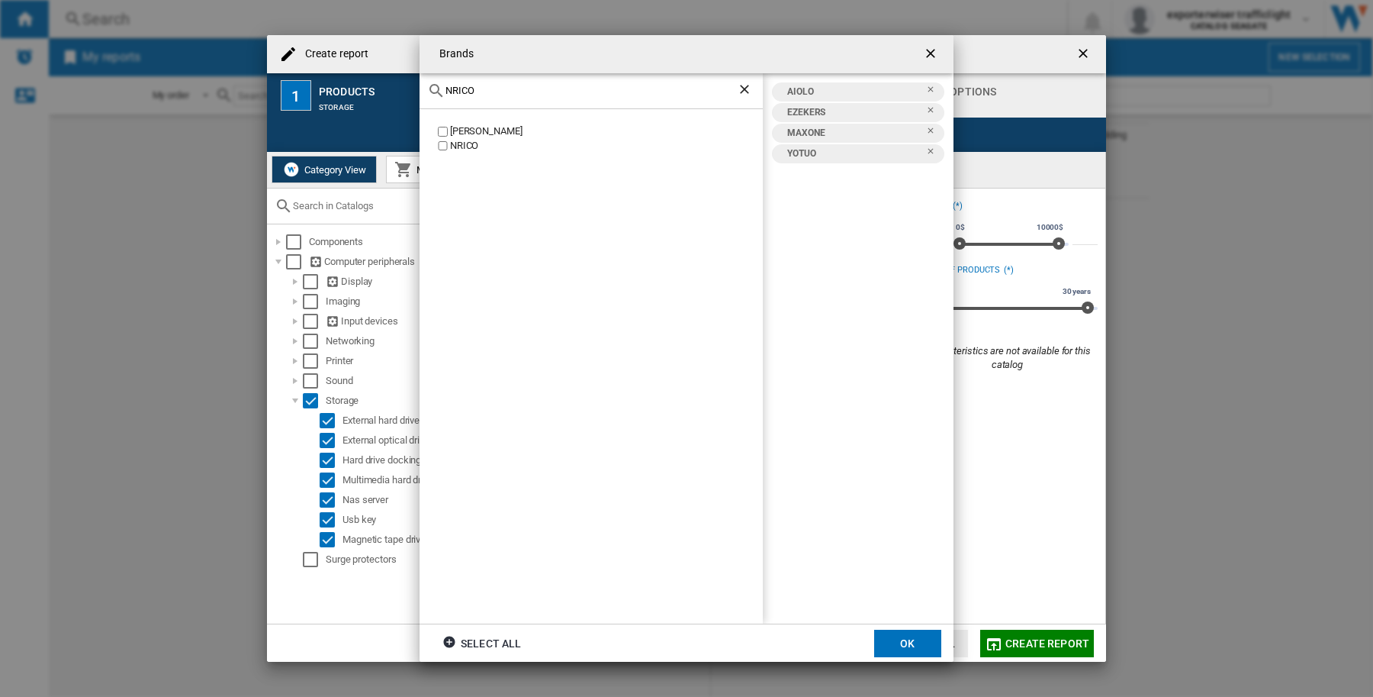
type input "NRICO"
click at [744, 85] on ng-md-icon "Clear search" at bounding box center [746, 91] width 18 height 18
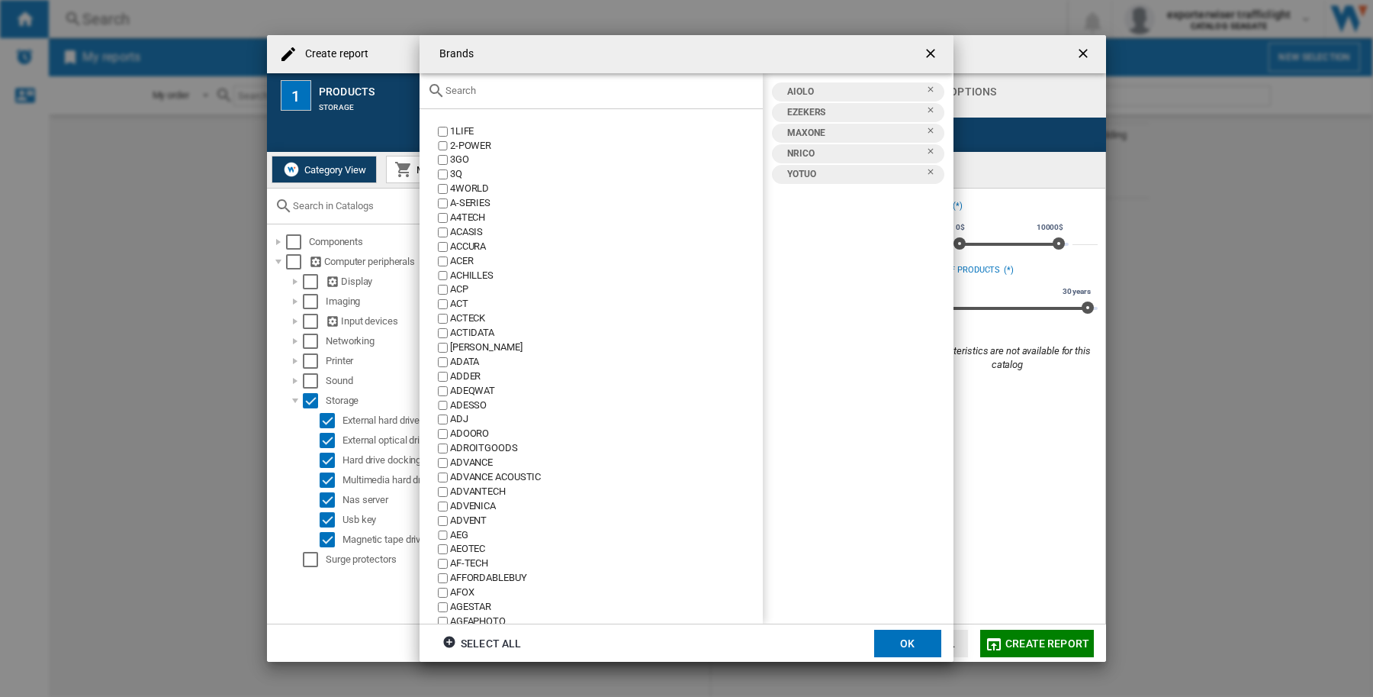
click at [586, 86] on input "text" at bounding box center [601, 90] width 310 height 11
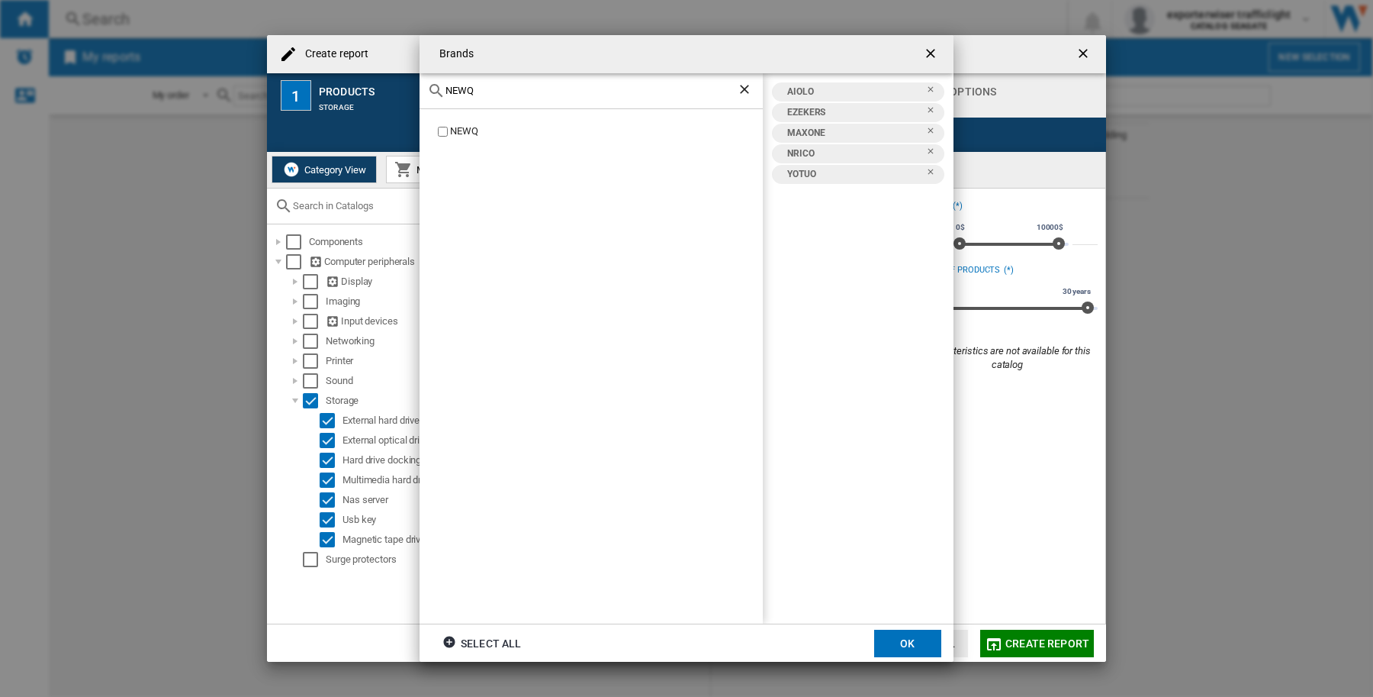
type input "NEWQ"
click at [742, 88] on ng-md-icon "Clear search" at bounding box center [746, 91] width 18 height 18
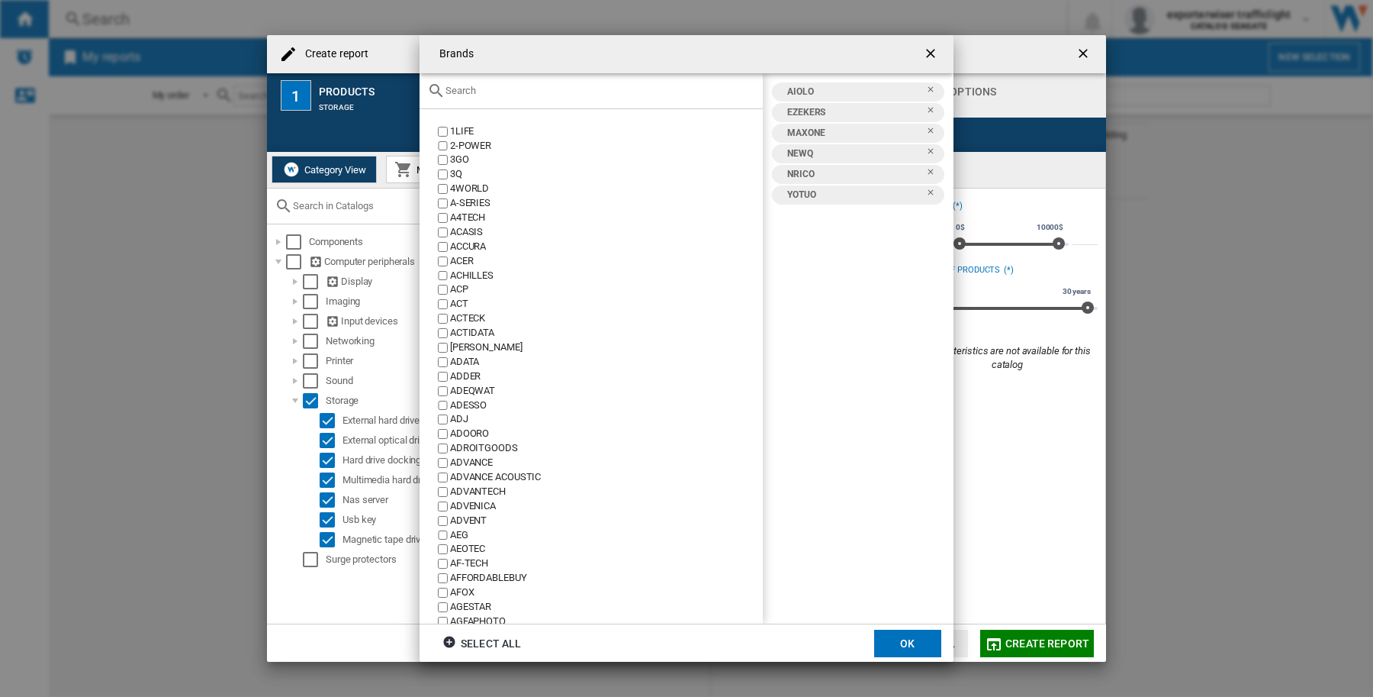
click at [569, 95] on input "text" at bounding box center [601, 90] width 310 height 11
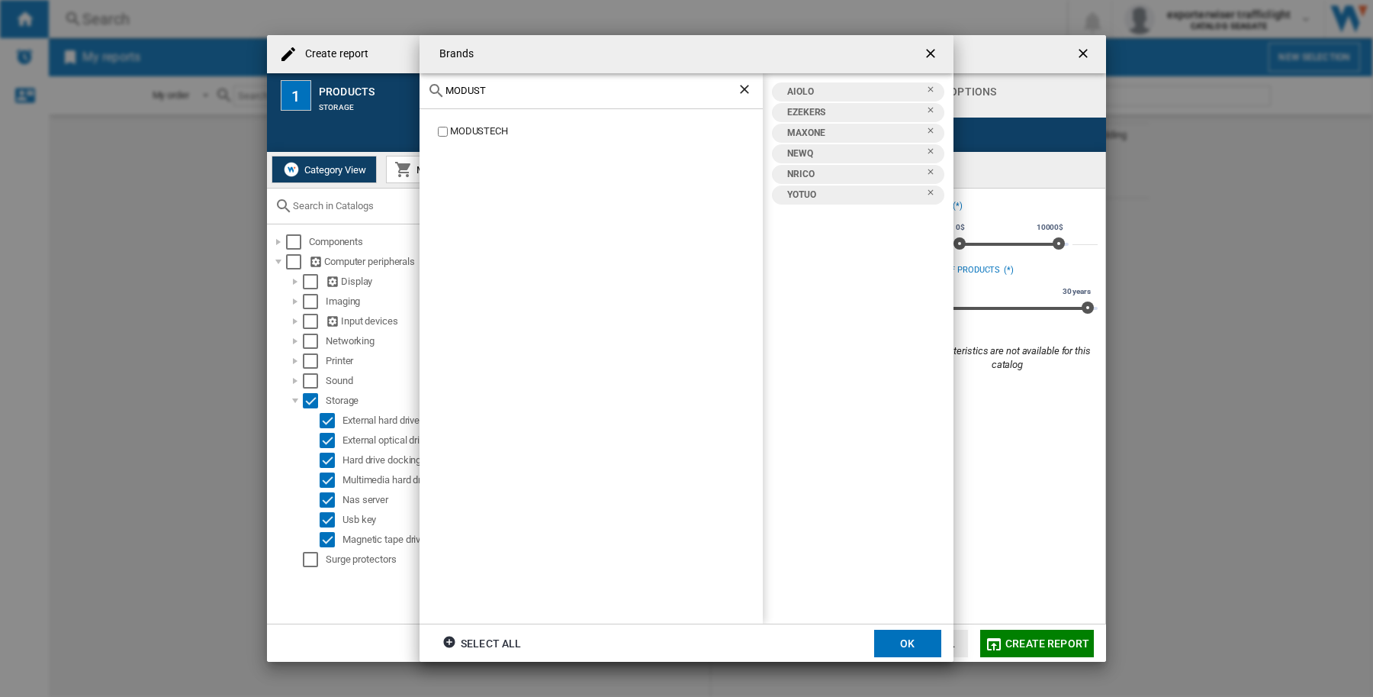
type input "MODUST"
click at [742, 90] on ng-md-icon "Clear search" at bounding box center [746, 91] width 18 height 18
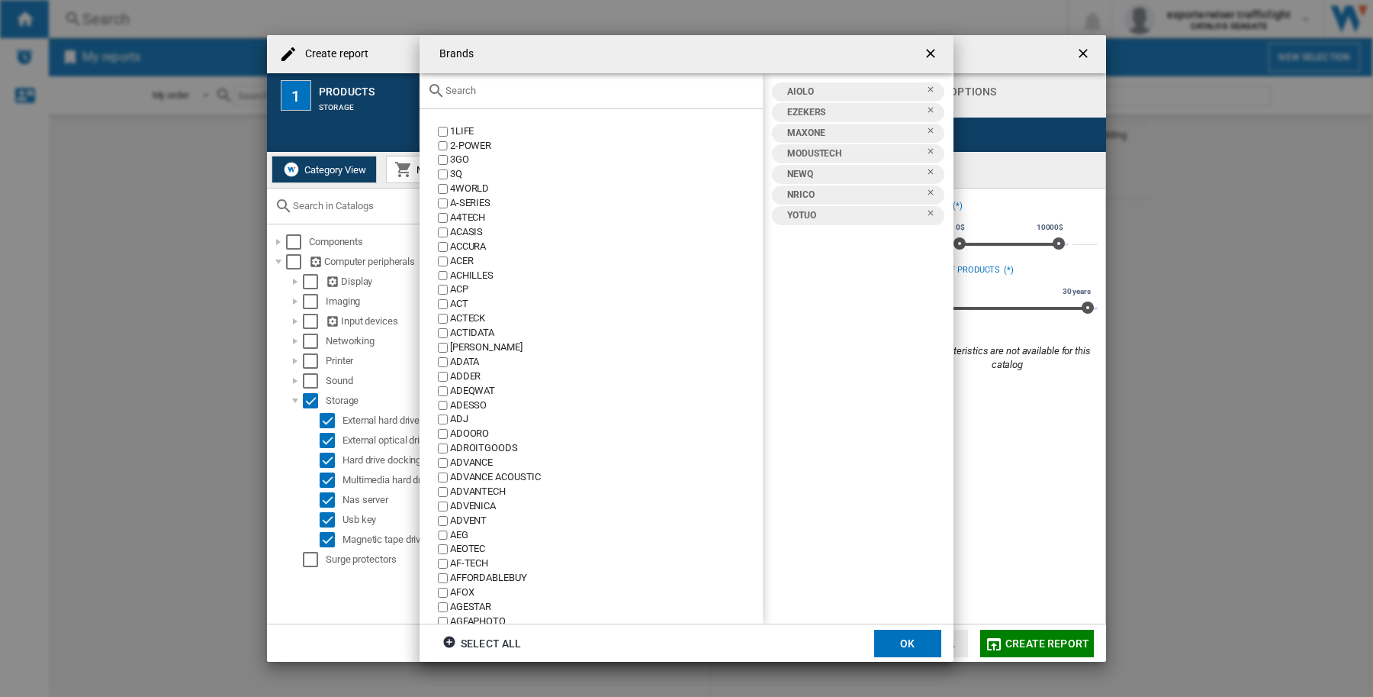
drag, startPoint x: 912, startPoint y: 639, endPoint x: 772, endPoint y: 533, distance: 175.8
click at [912, 641] on button "OK" at bounding box center [907, 642] width 67 height 27
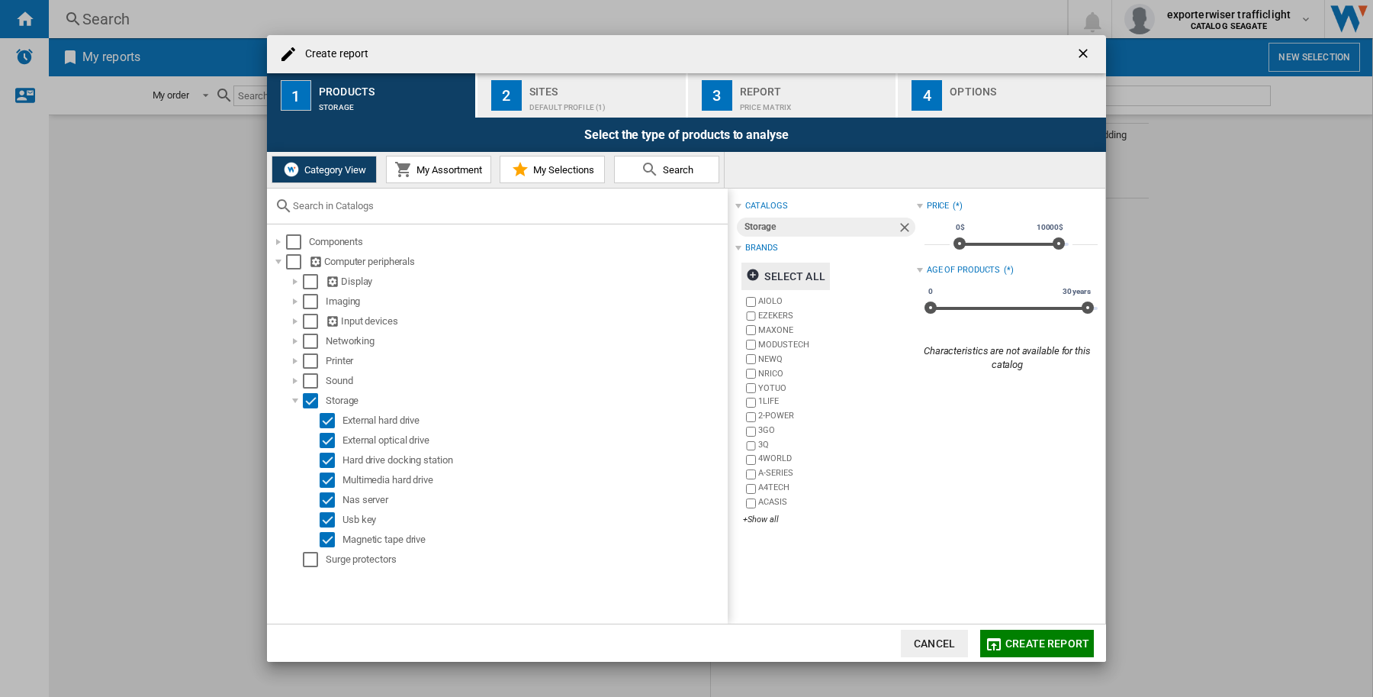
drag, startPoint x: 542, startPoint y: 95, endPoint x: 542, endPoint y: 86, distance: 9.2
click at [542, 95] on div "Default profile (1)" at bounding box center [604, 103] width 150 height 16
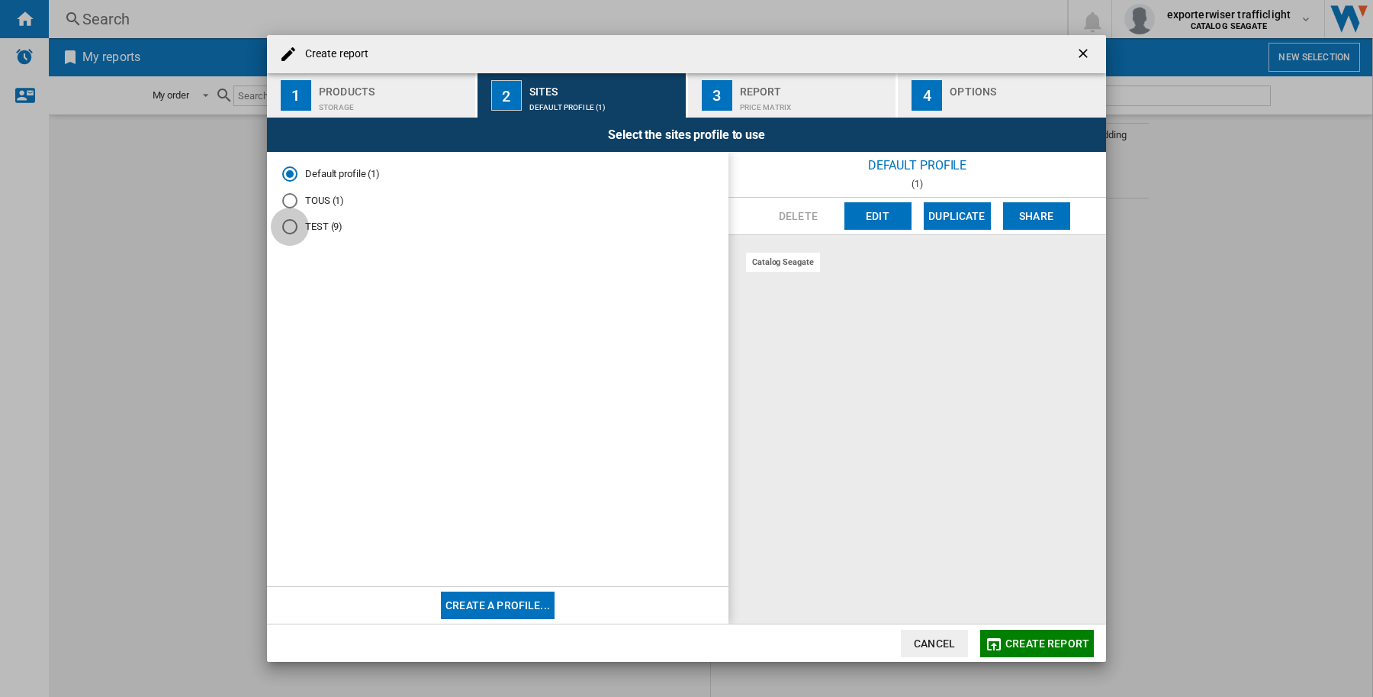
click at [291, 226] on div "TEST (9)" at bounding box center [289, 226] width 15 height 15
click at [357, 100] on div "Storage" at bounding box center [394, 103] width 150 height 16
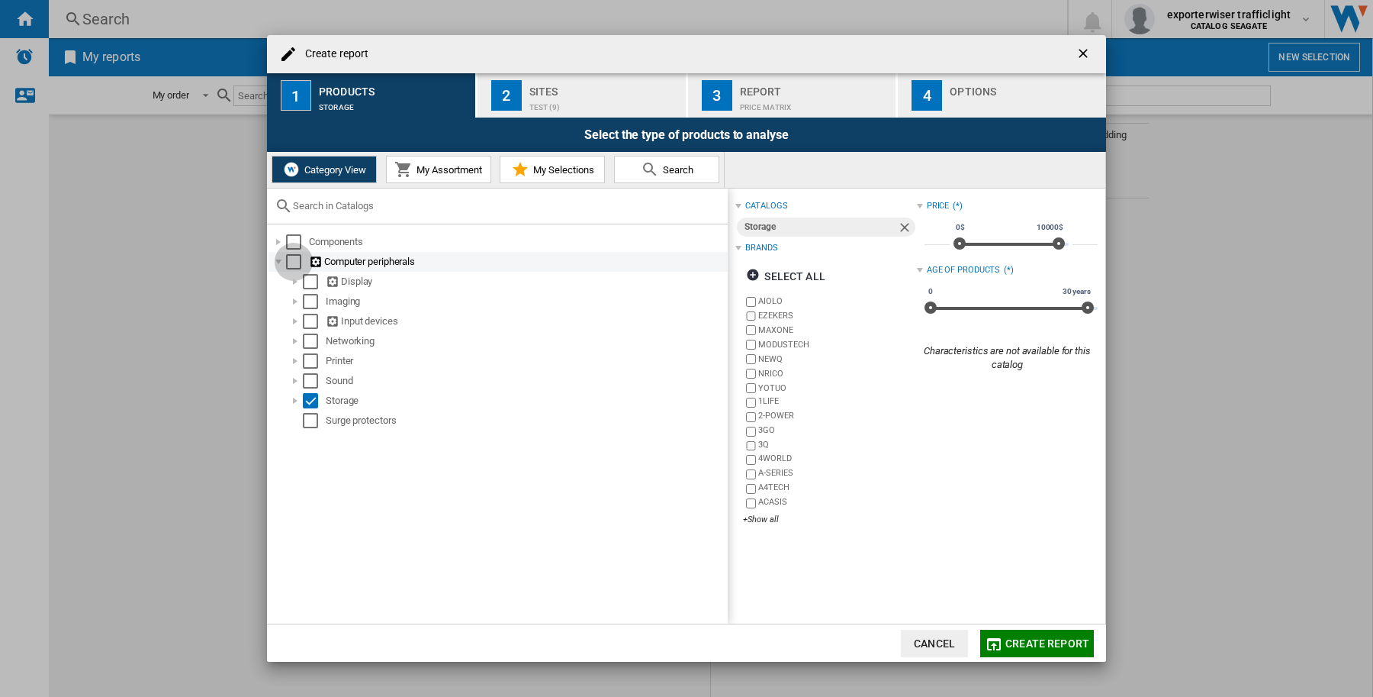
click at [291, 260] on div "Select" at bounding box center [293, 261] width 15 height 15
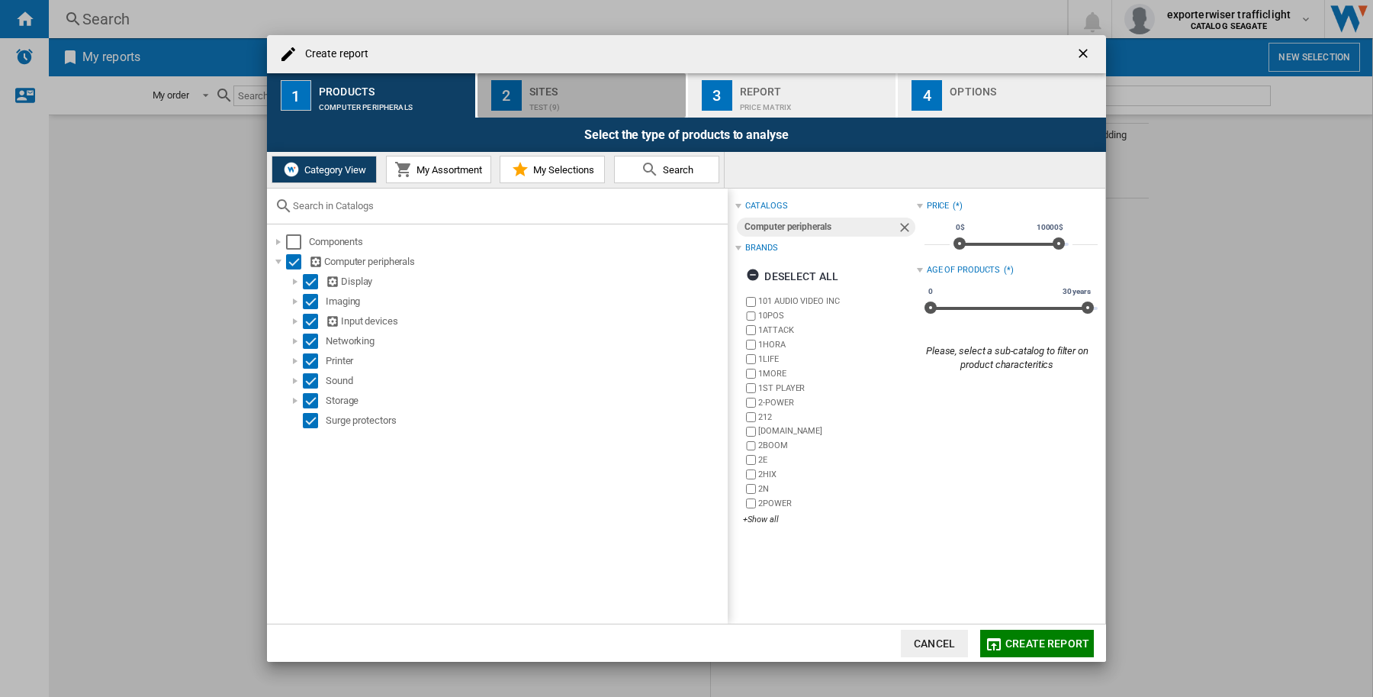
click at [601, 97] on div "TEST (9)" at bounding box center [604, 103] width 150 height 16
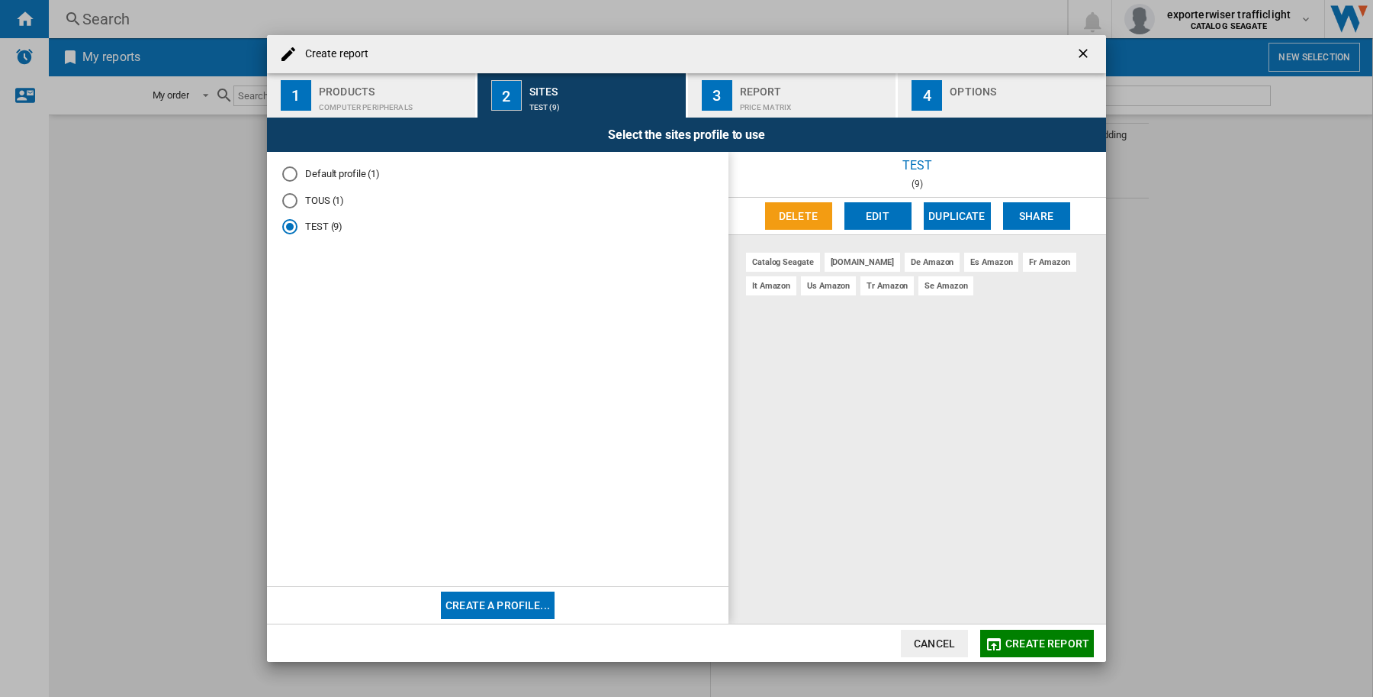
click at [741, 99] on div "Price Matrix" at bounding box center [815, 103] width 150 height 16
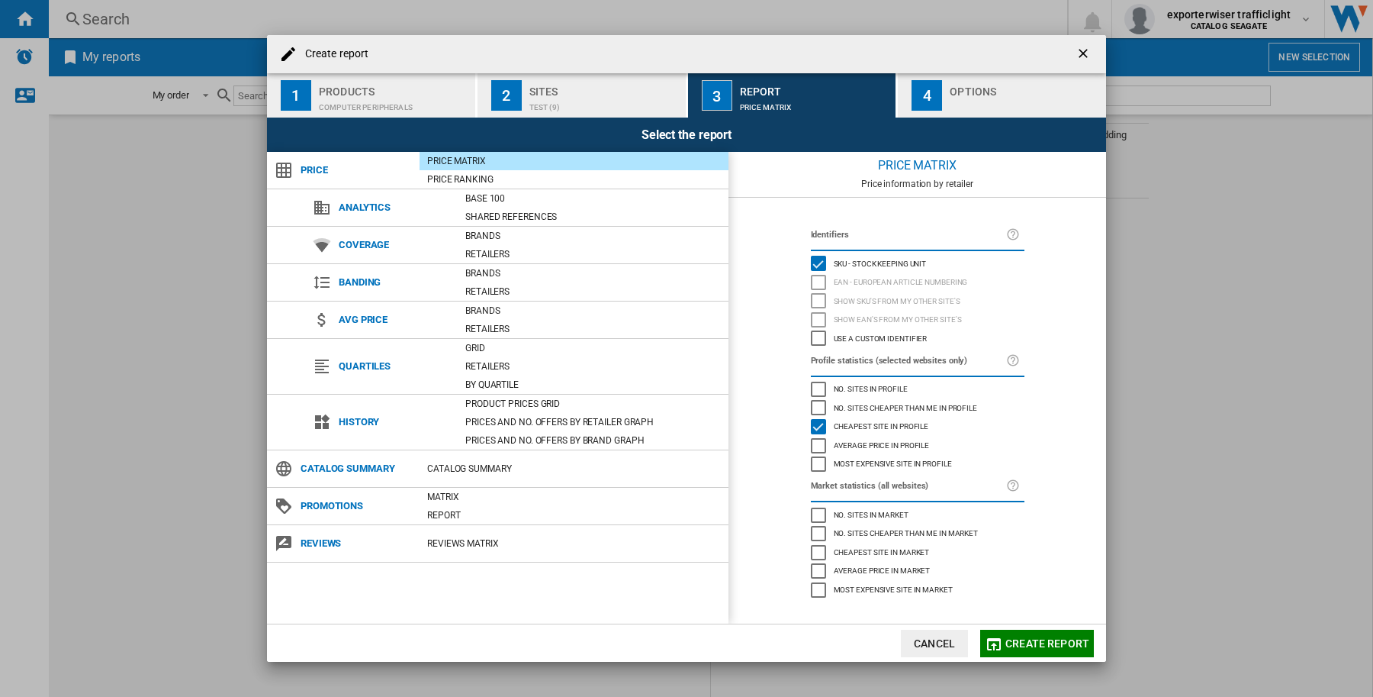
click at [1027, 646] on span "Create report" at bounding box center [1048, 643] width 84 height 12
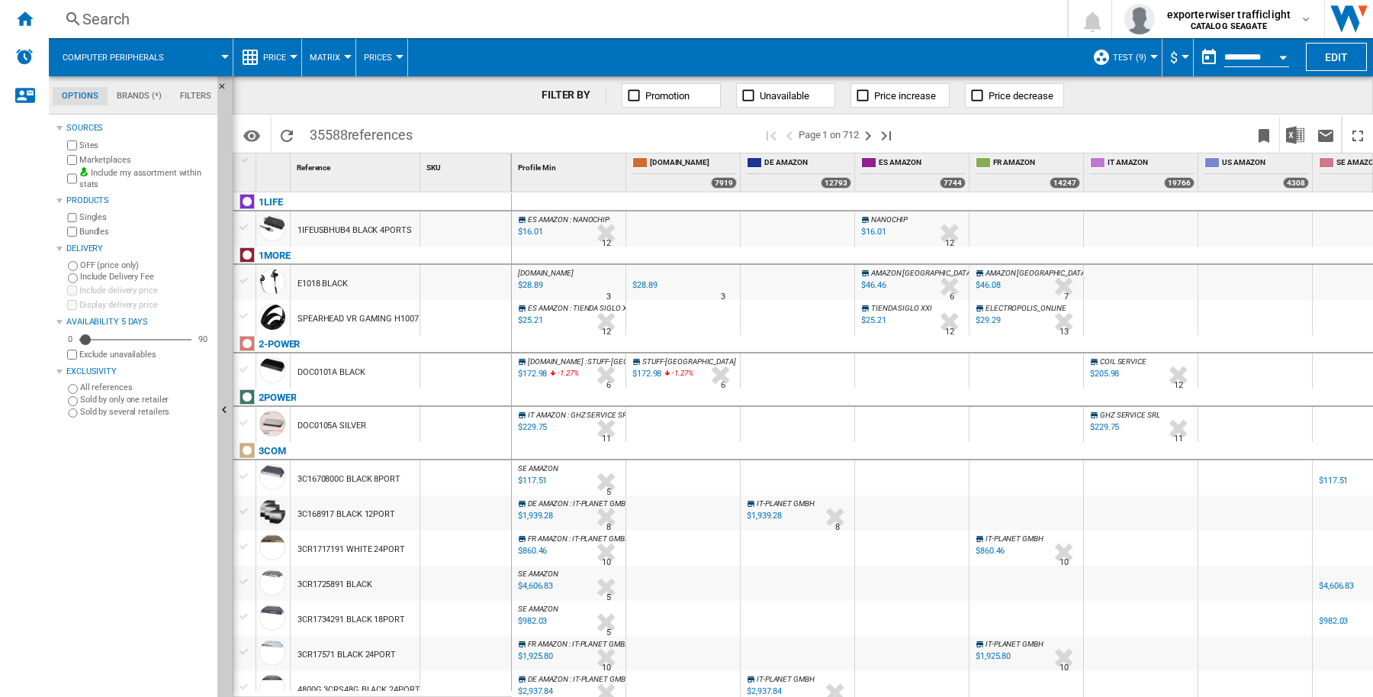
scroll to position [0, 61]
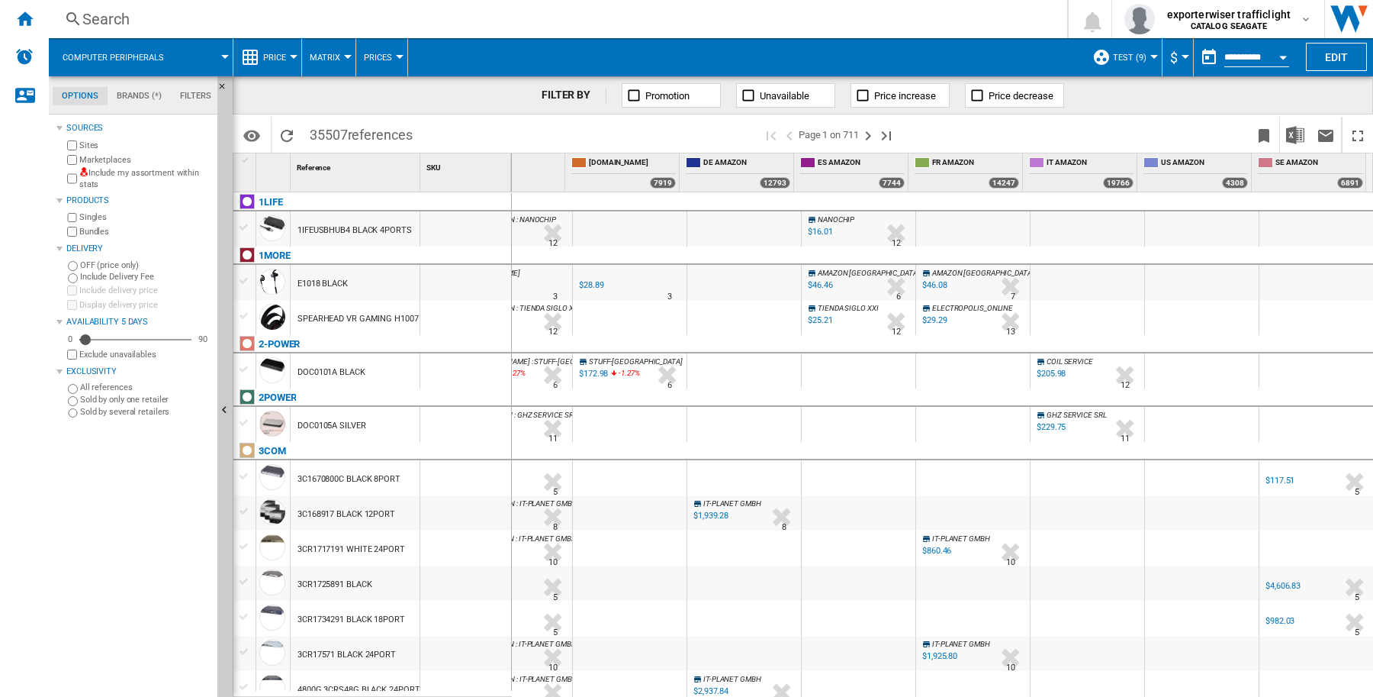
click at [183, 90] on md-tab-item "Filters" at bounding box center [196, 96] width 50 height 18
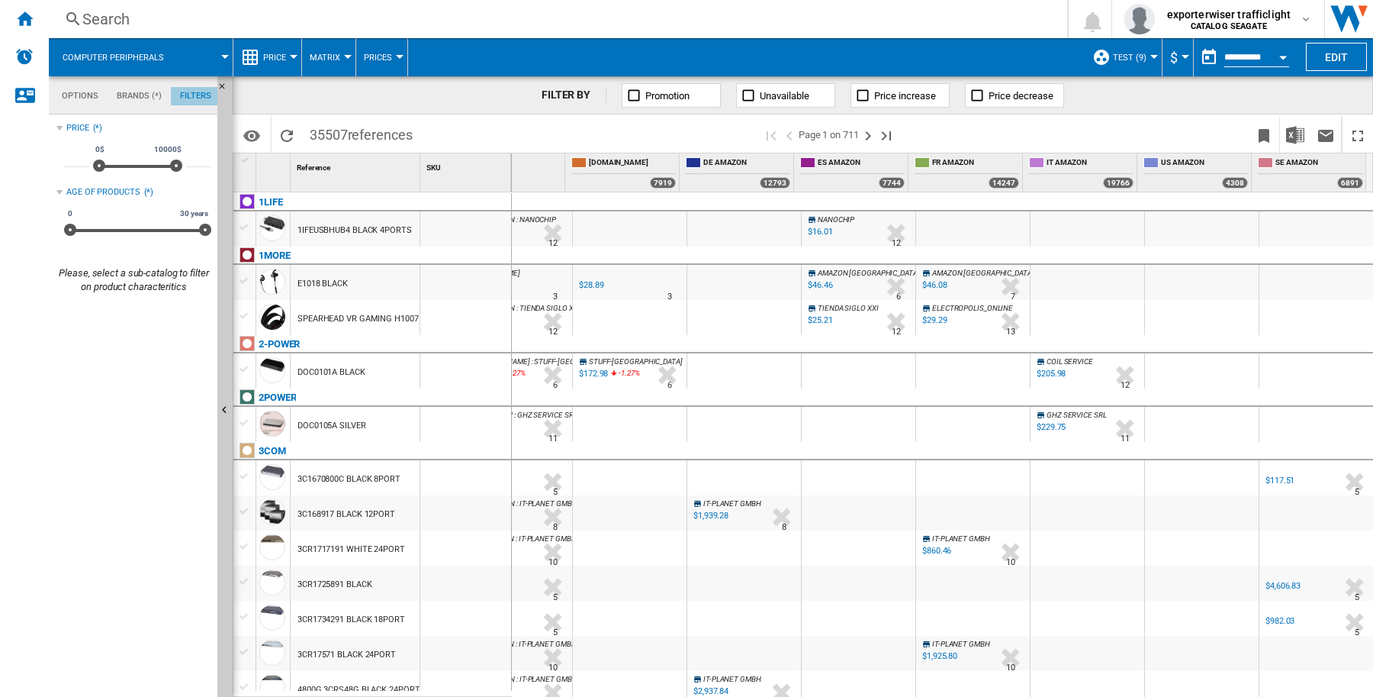
scroll to position [100, 0]
click at [139, 93] on md-tab-item "Brands (*)" at bounding box center [139, 96] width 63 height 18
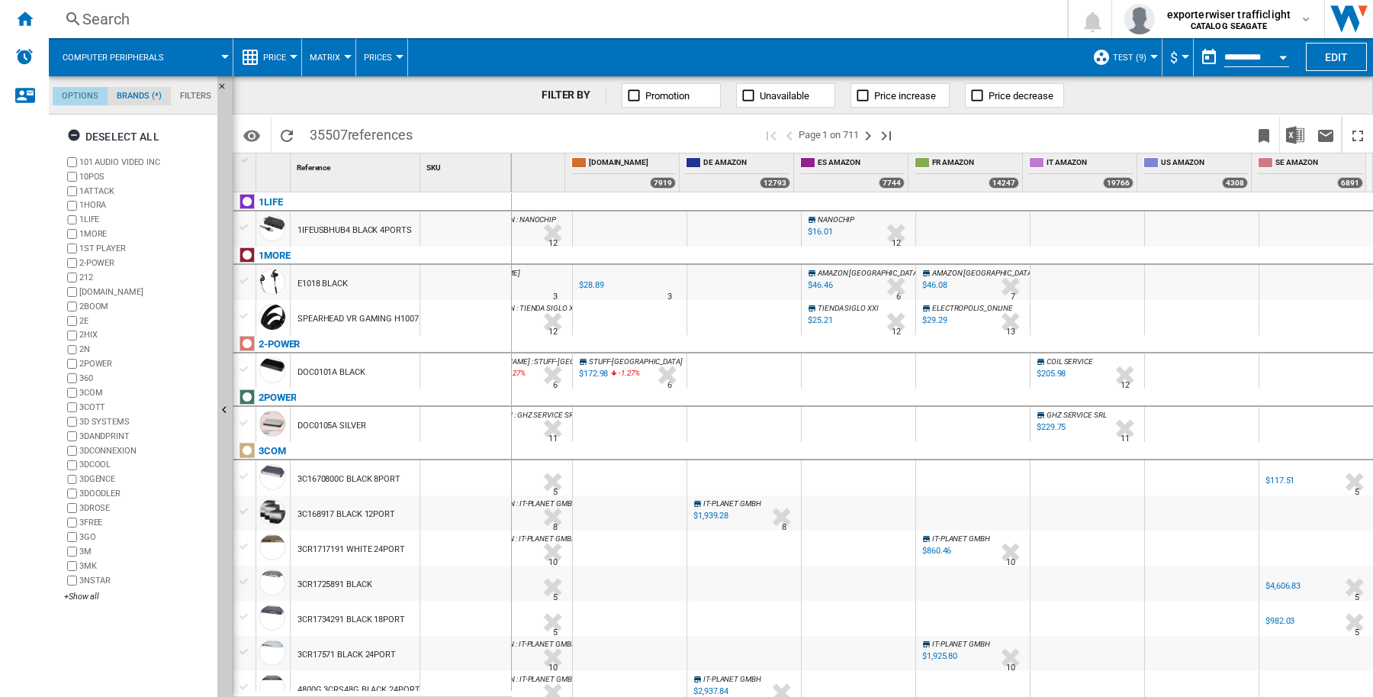
click at [58, 93] on md-tab-item "Options" at bounding box center [80, 96] width 55 height 18
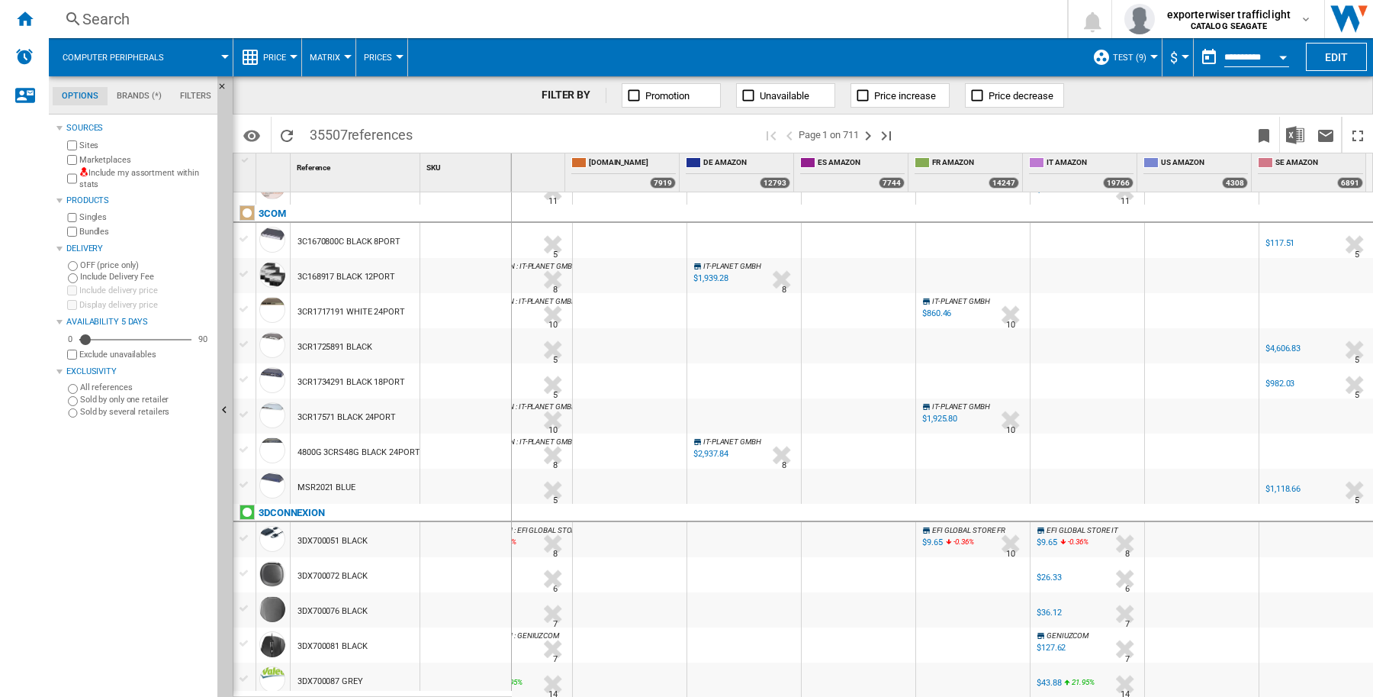
scroll to position [0, 0]
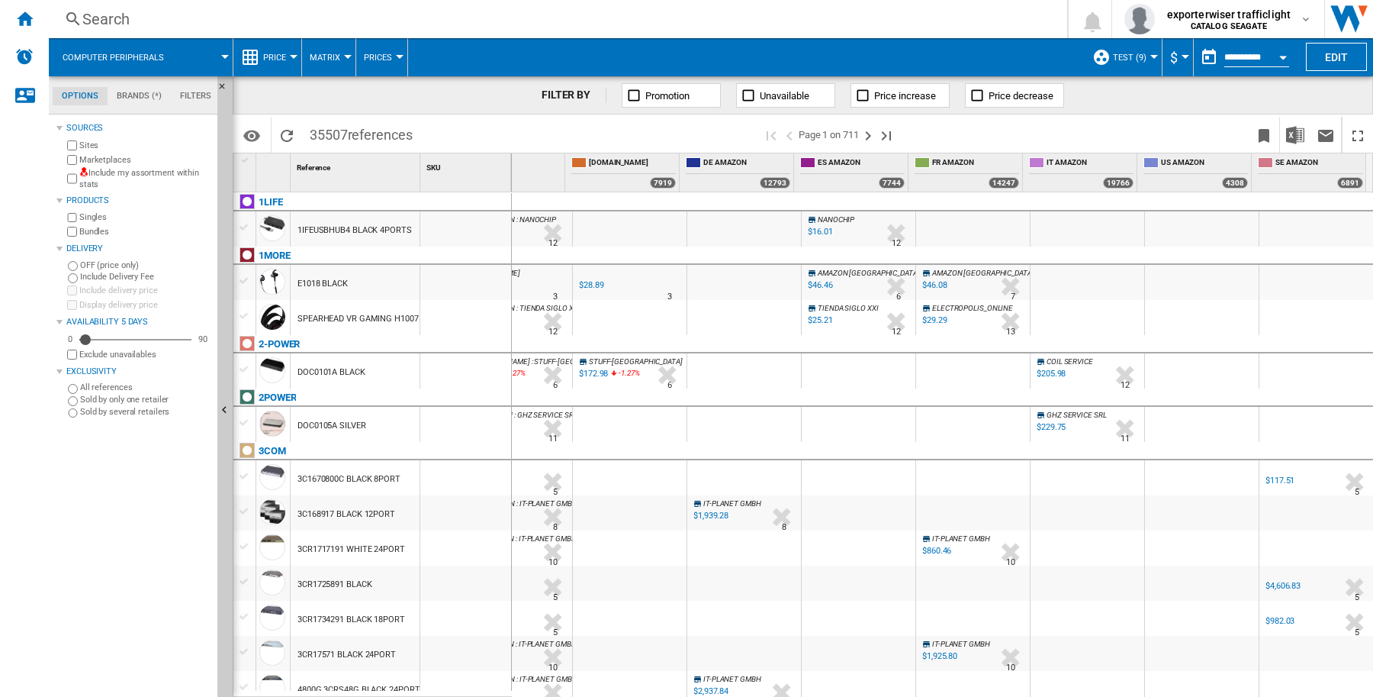
click at [142, 89] on md-tab-item "Brands (*)" at bounding box center [139, 96] width 63 height 18
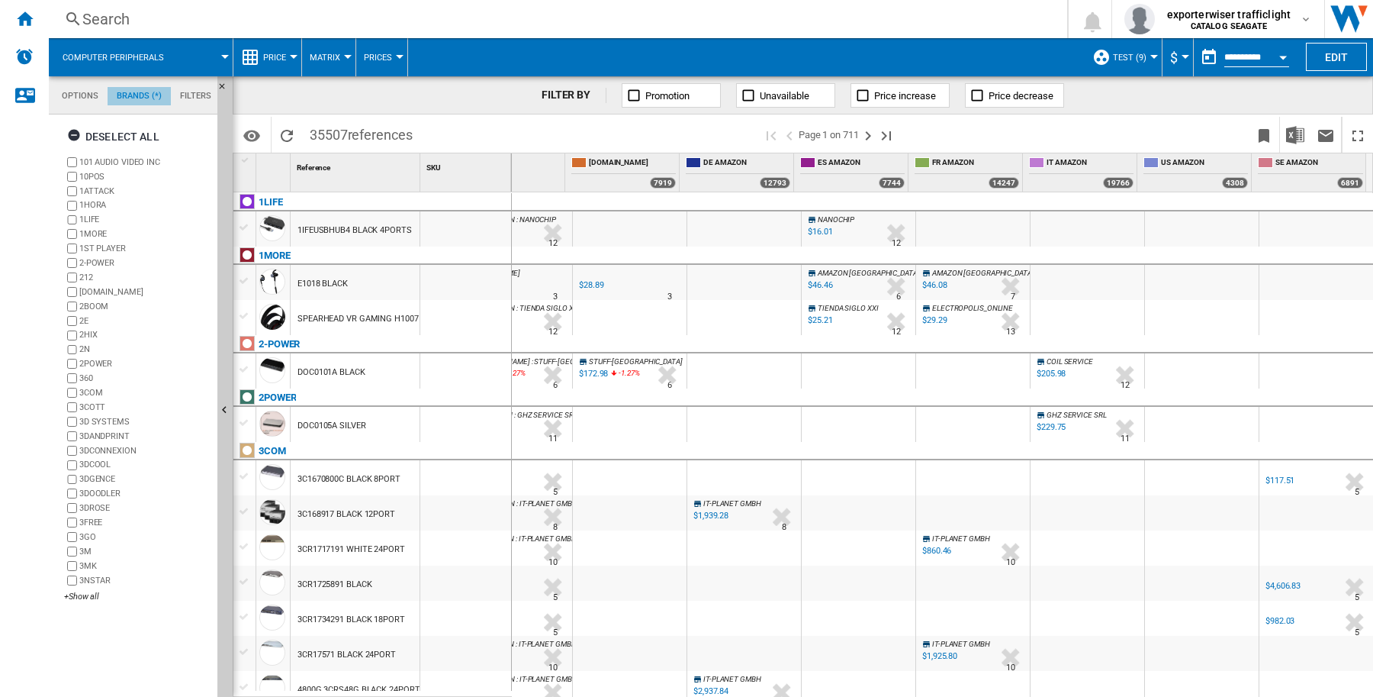
scroll to position [59, 0]
click at [119, 131] on div "Deselect all" at bounding box center [113, 136] width 92 height 27
click at [85, 589] on div "101 AUDIO VIDEO INC 10POS [GEOGRAPHIC_DATA] 1HORA 1LIFE [GEOGRAPHIC_DATA] 1ST P…" at bounding box center [137, 380] width 147 height 450
click at [85, 599] on div "+Show all" at bounding box center [137, 596] width 147 height 11
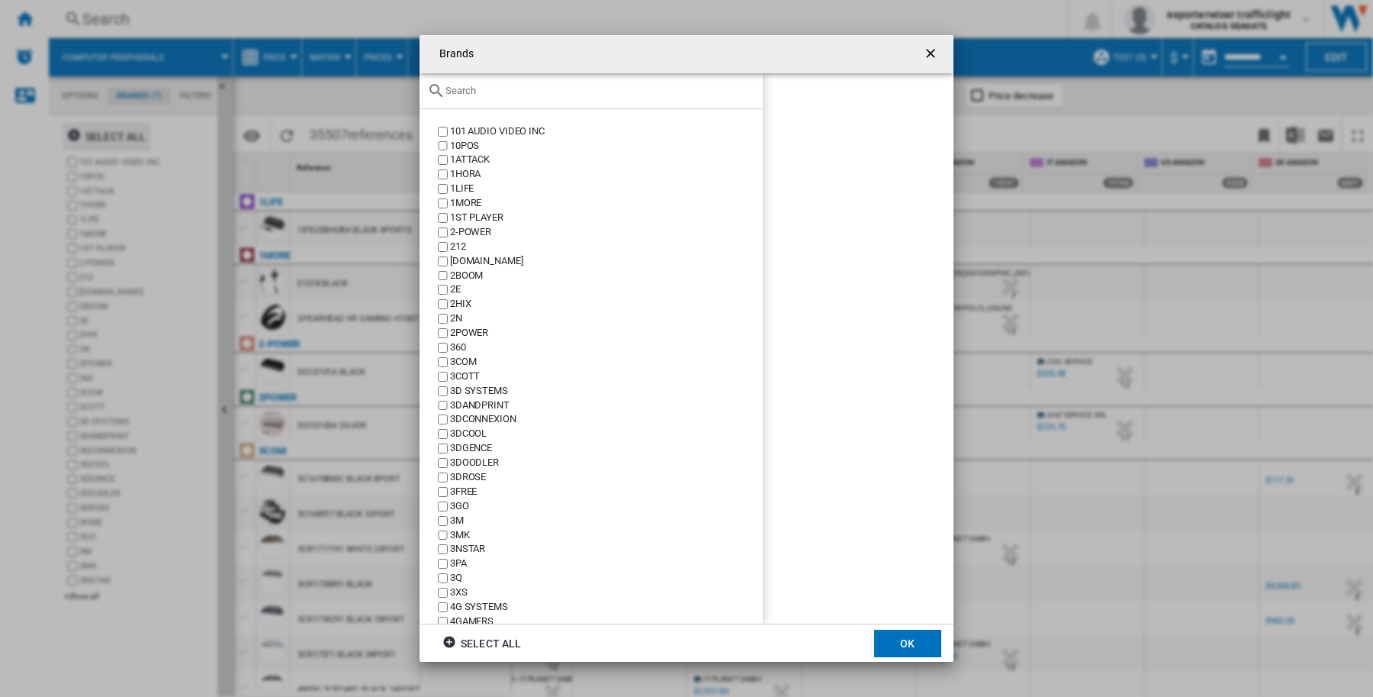
click at [509, 92] on input "Brands 101 ..." at bounding box center [601, 90] width 310 height 11
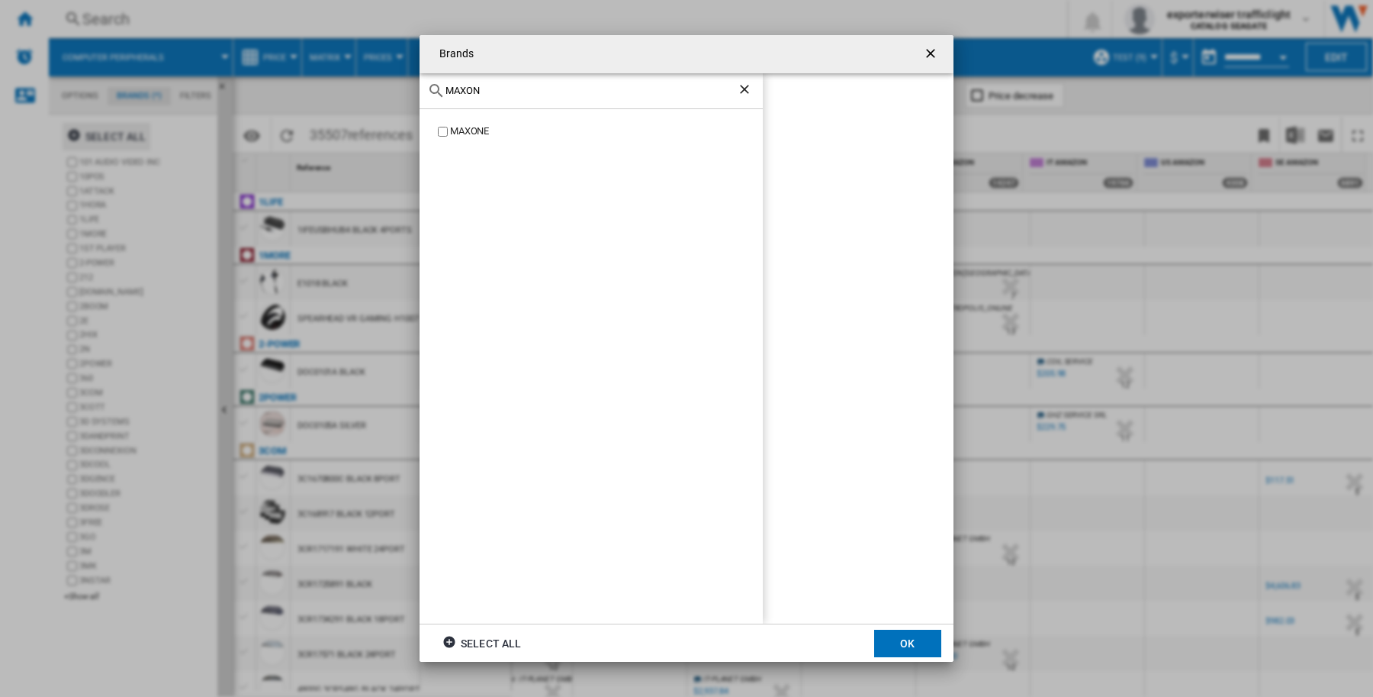
click at [509, 92] on input "MAXON" at bounding box center [591, 90] width 291 height 11
type input "MAXON"
click at [905, 649] on button "OK" at bounding box center [907, 642] width 67 height 27
